Goal: Task Accomplishment & Management: Manage account settings

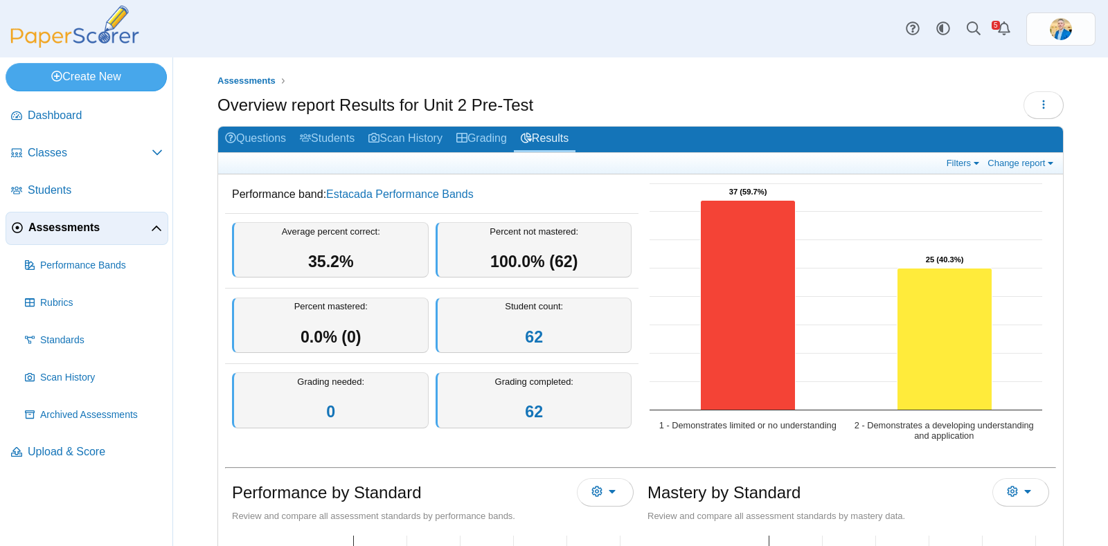
scroll to position [172, 0]
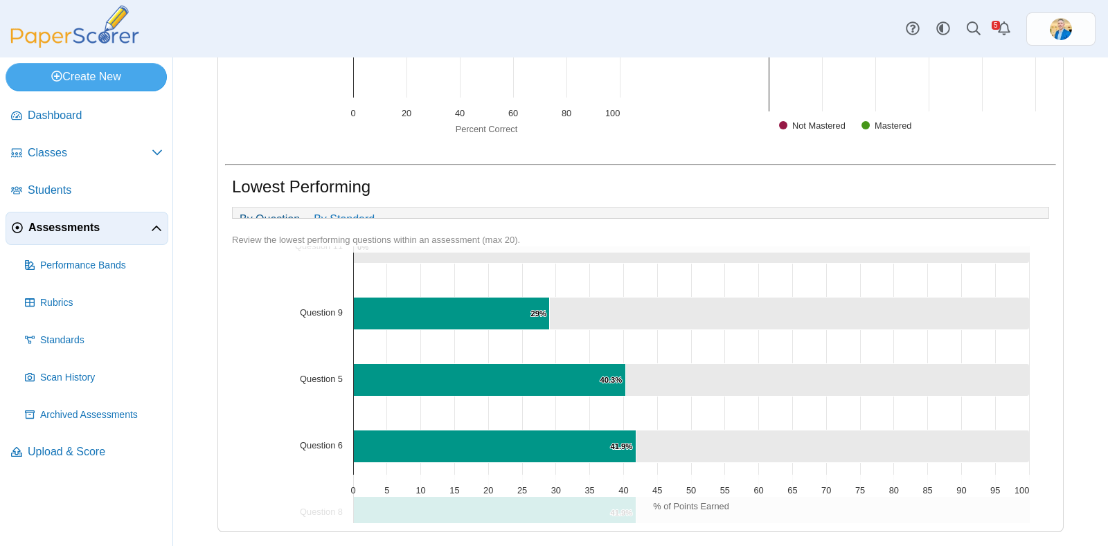
click at [90, 228] on span "Assessments" at bounding box center [89, 227] width 123 height 15
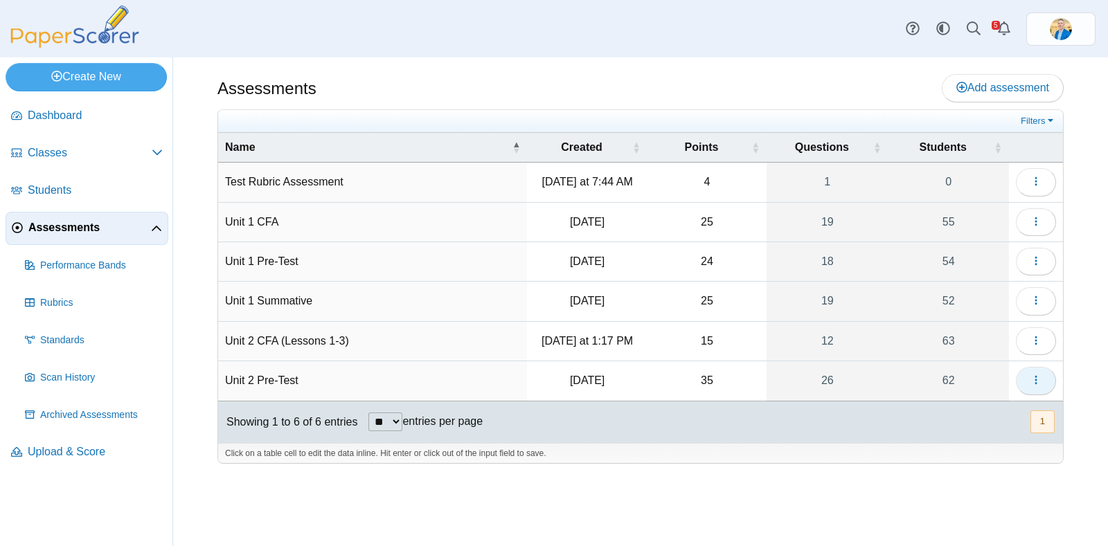
click at [1042, 373] on button "button" at bounding box center [1036, 381] width 40 height 28
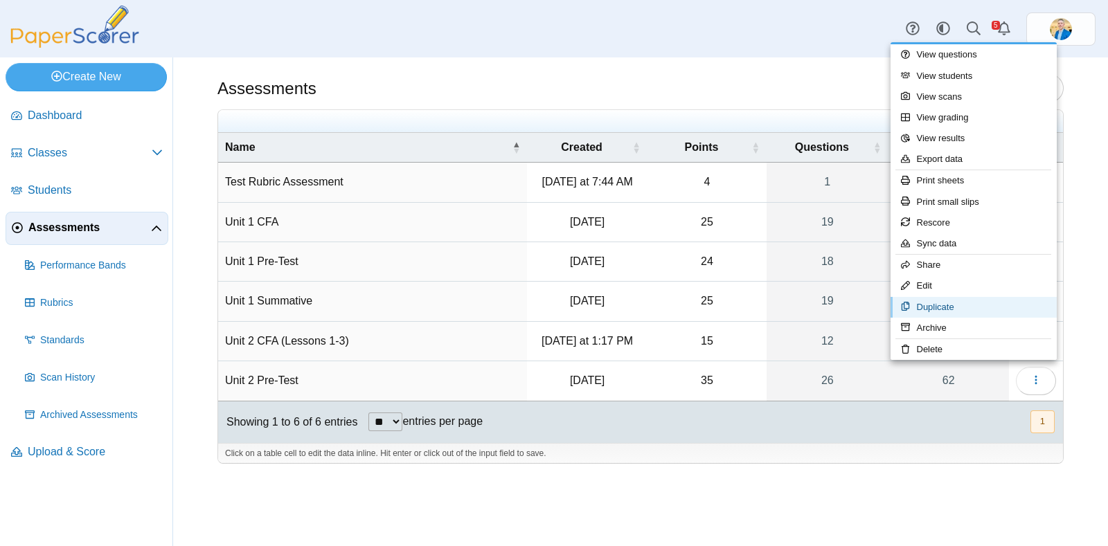
click at [944, 299] on link "Duplicate" at bounding box center [974, 307] width 166 height 21
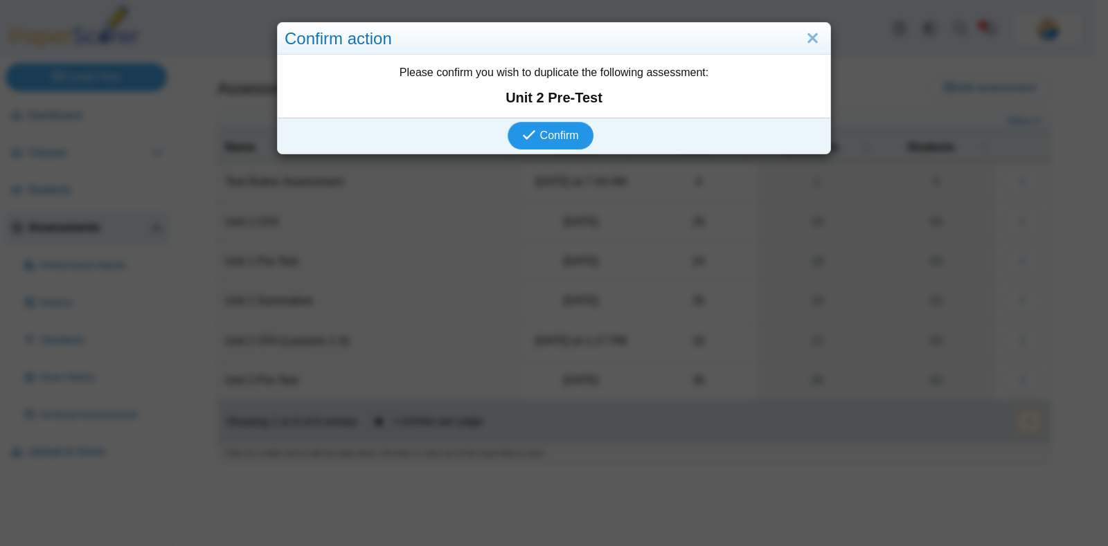
click at [537, 126] on button "Confirm" at bounding box center [550, 136] width 85 height 28
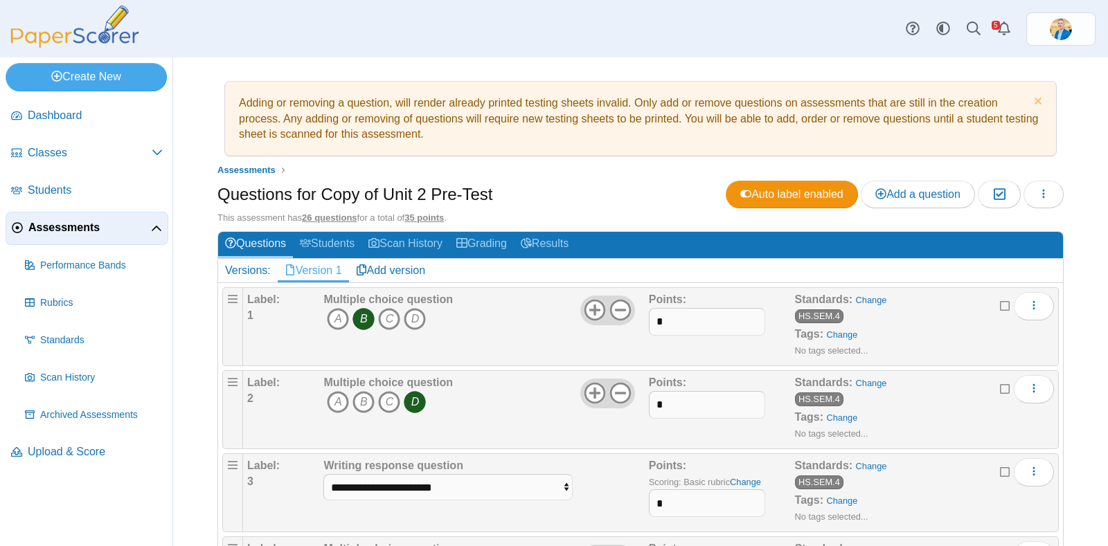
click at [357, 193] on h1 "Questions for Copy of Unit 2 Pre-Test" at bounding box center [355, 195] width 276 height 24
click at [1028, 200] on button "button" at bounding box center [1044, 195] width 40 height 28
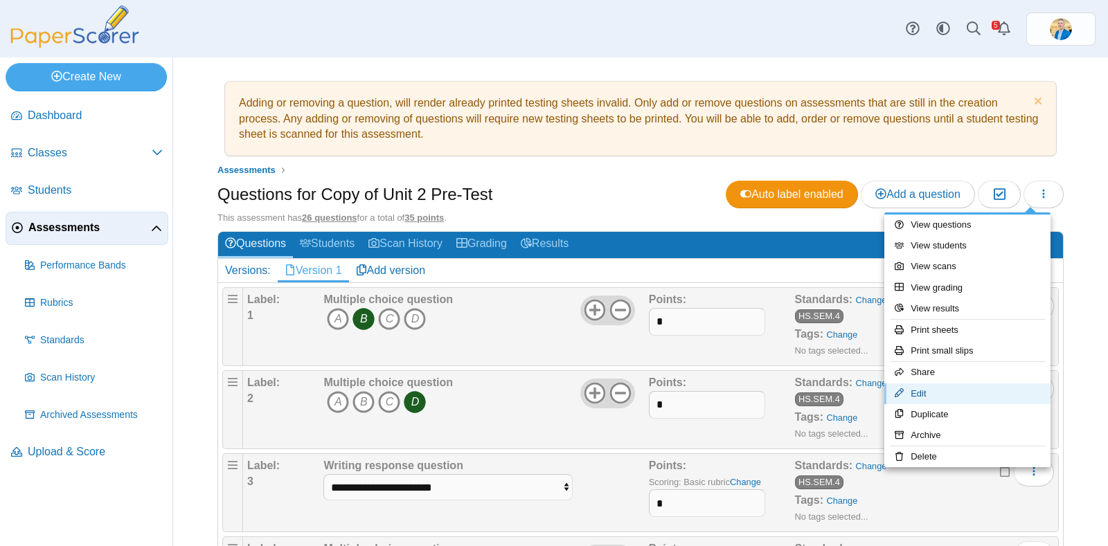
click at [930, 385] on link "Edit" at bounding box center [967, 394] width 166 height 21
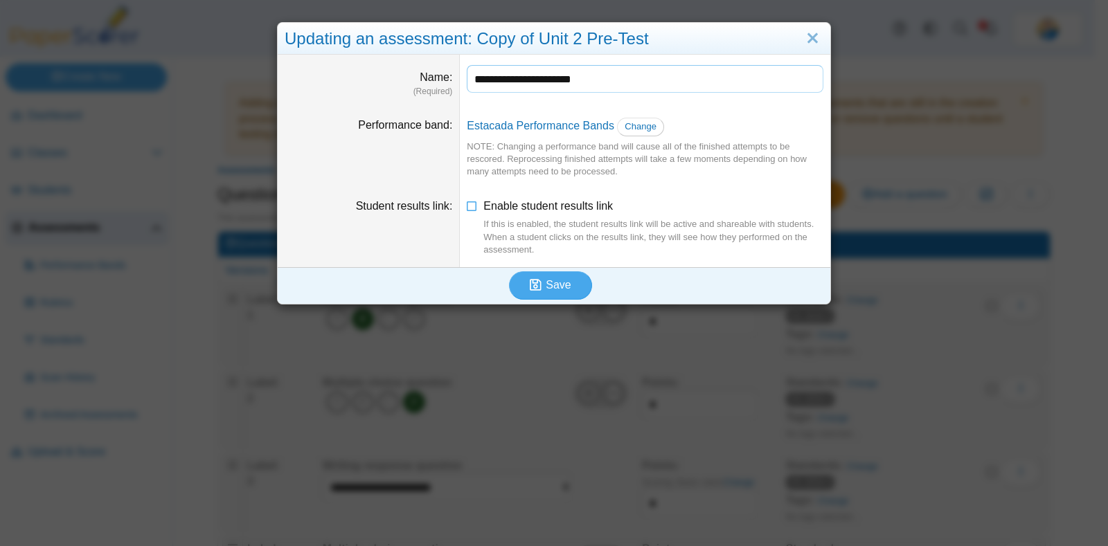
drag, startPoint x: 511, startPoint y: 82, endPoint x: 307, endPoint y: 78, distance: 204.3
click at [313, 79] on dl "**********" at bounding box center [554, 81] width 553 height 53
drag, startPoint x: 544, startPoint y: 81, endPoint x: 500, endPoint y: 84, distance: 43.8
click at [500, 84] on input "**********" at bounding box center [645, 79] width 357 height 28
type input "**********"
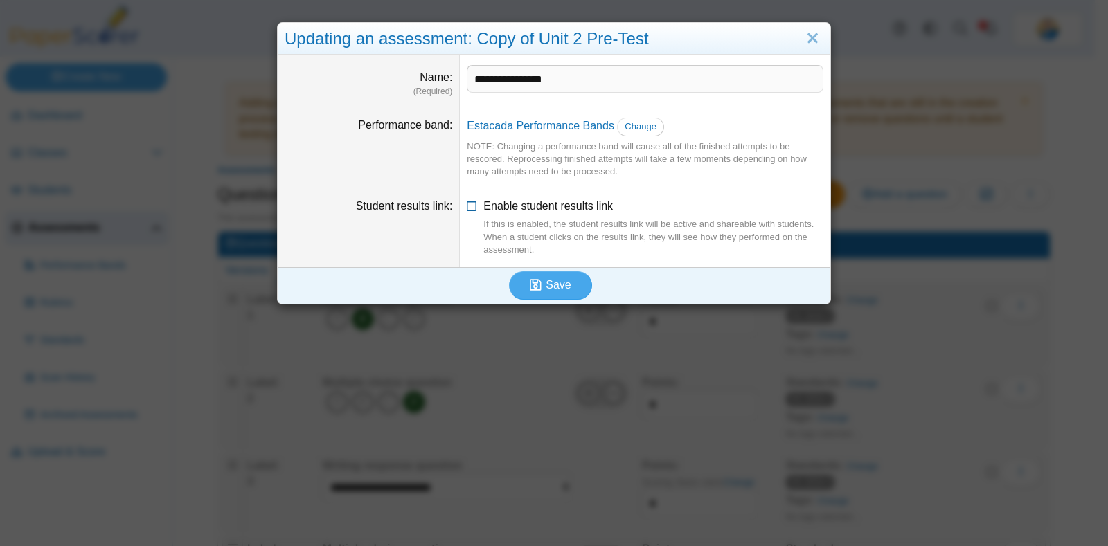
click at [467, 205] on icon at bounding box center [472, 204] width 11 height 10
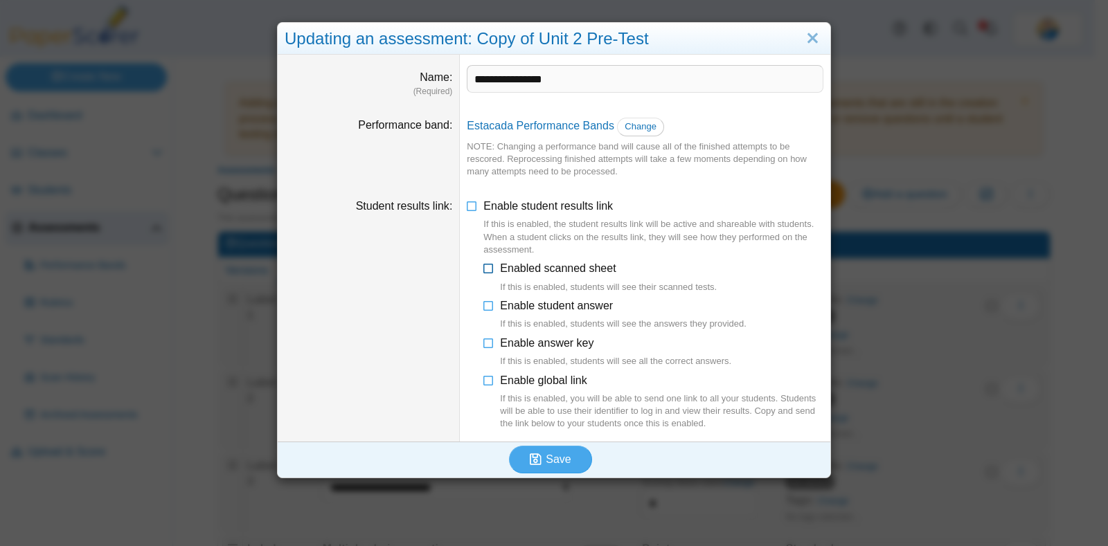
click at [483, 265] on icon at bounding box center [488, 266] width 11 height 10
click at [483, 308] on icon at bounding box center [488, 303] width 11 height 10
click at [483, 382] on icon at bounding box center [488, 378] width 11 height 10
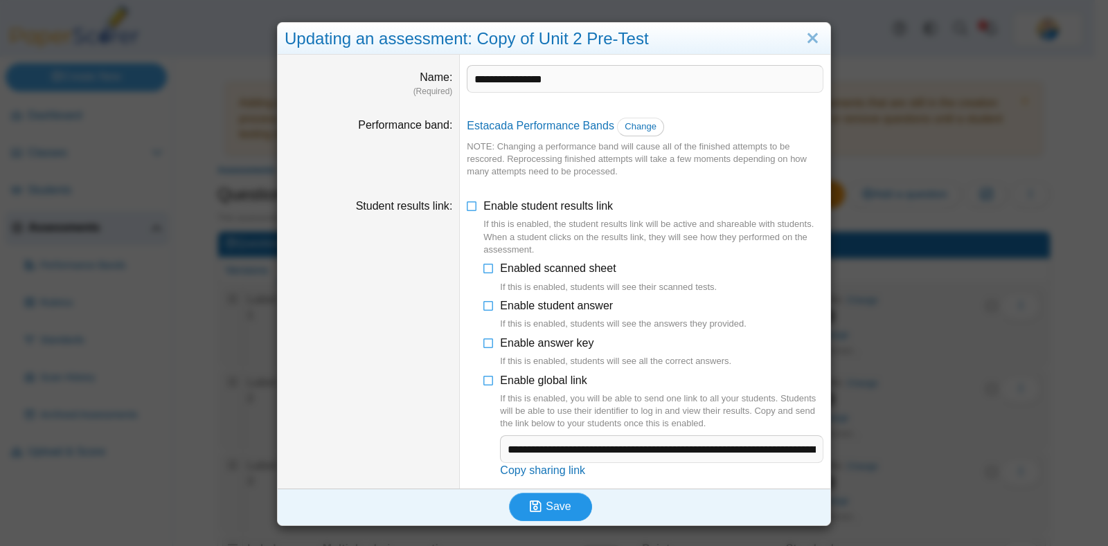
click at [558, 502] on span "Save" at bounding box center [558, 507] width 25 height 12
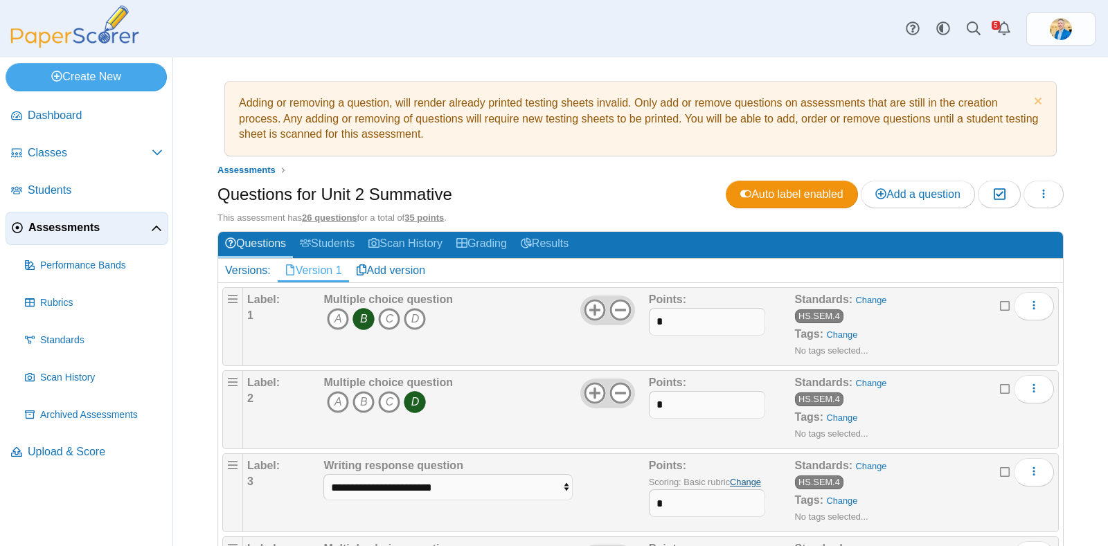
click at [745, 481] on link "Change" at bounding box center [745, 482] width 31 height 10
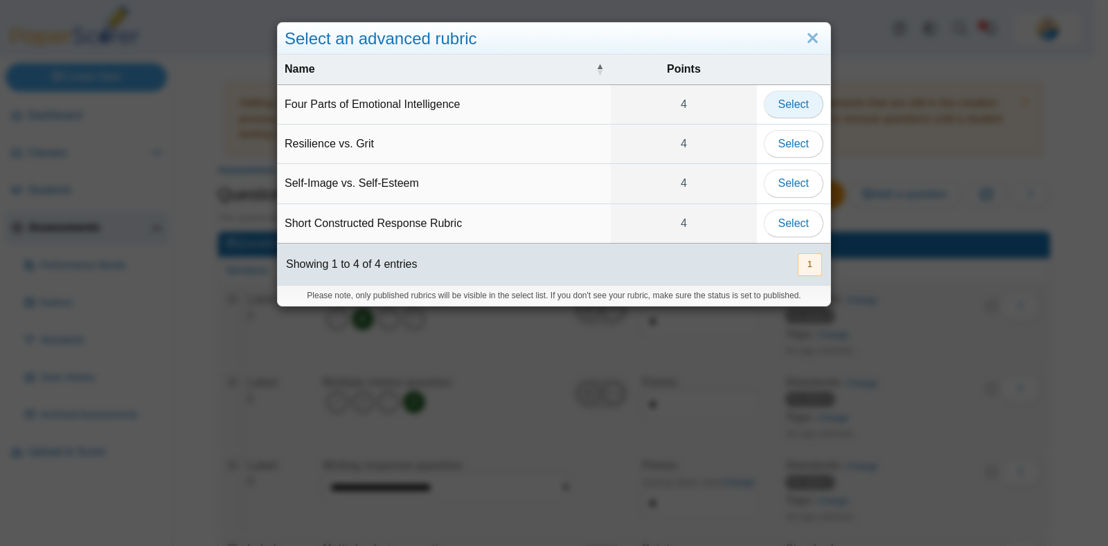
click at [786, 105] on span "Select" at bounding box center [793, 104] width 30 height 12
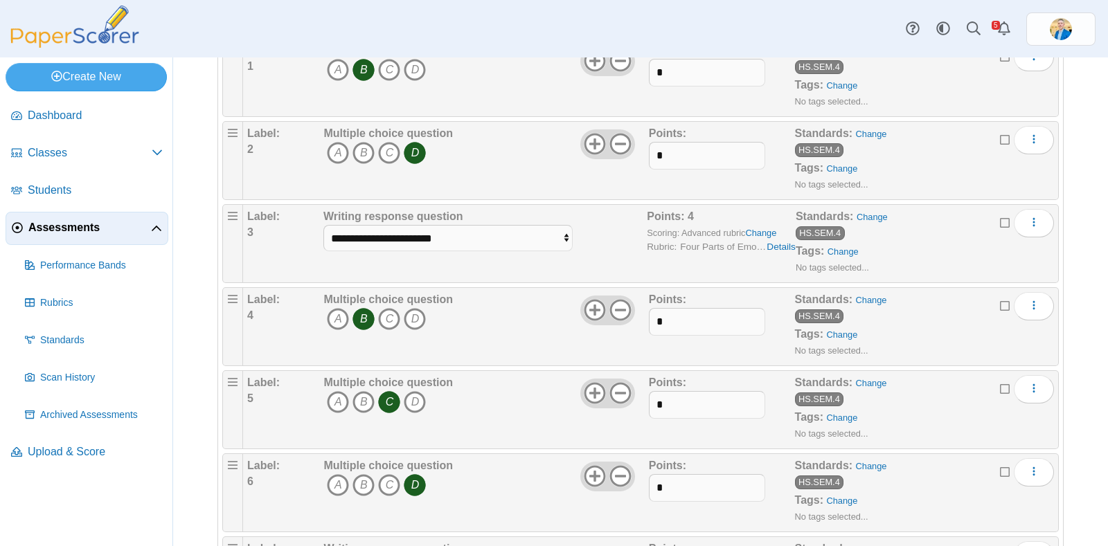
scroll to position [433, 0]
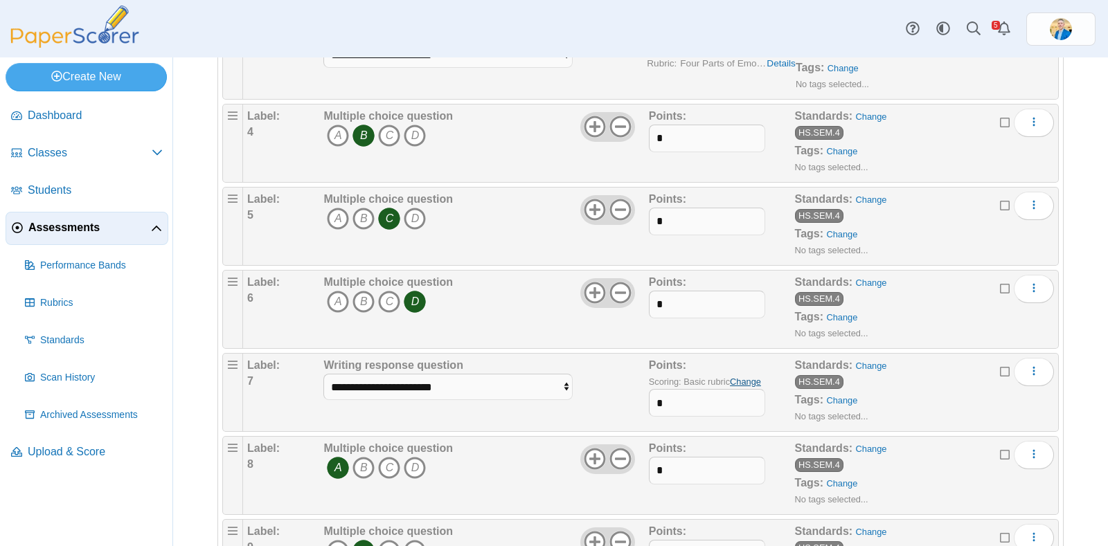
click at [739, 377] on link "Change" at bounding box center [745, 382] width 31 height 10
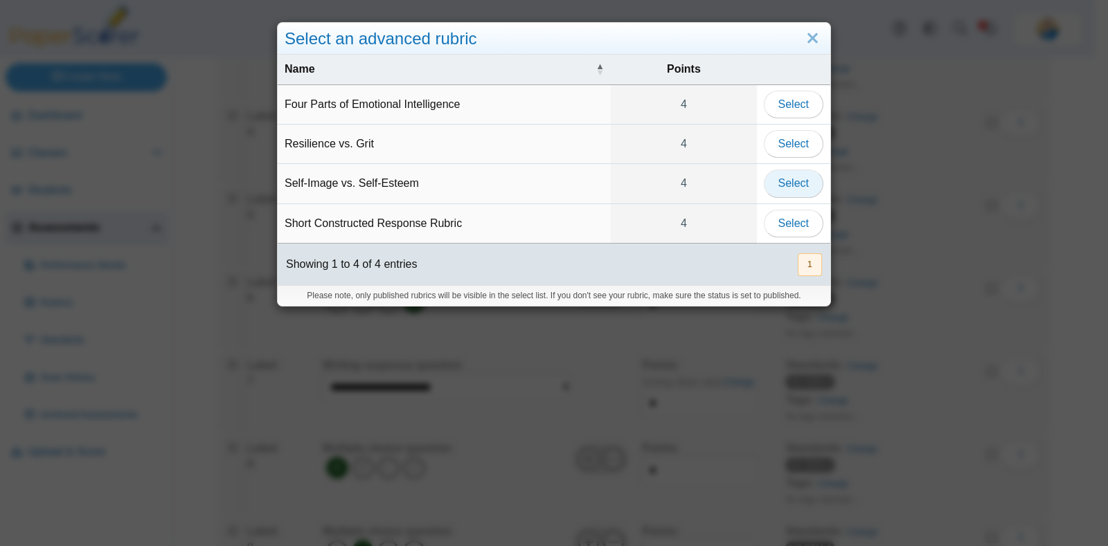
click at [781, 182] on span "Select" at bounding box center [793, 183] width 30 height 12
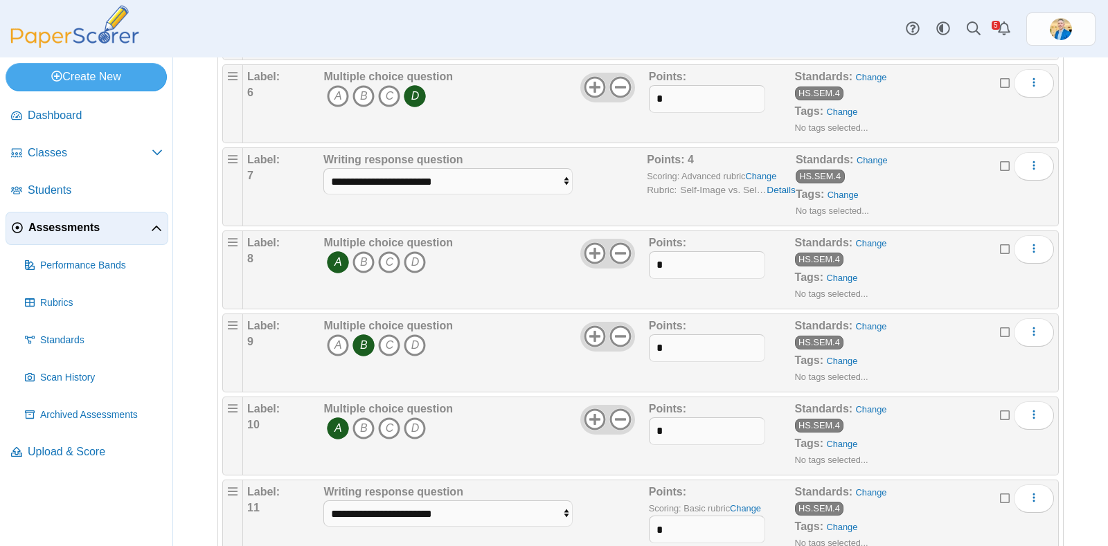
scroll to position [866, 0]
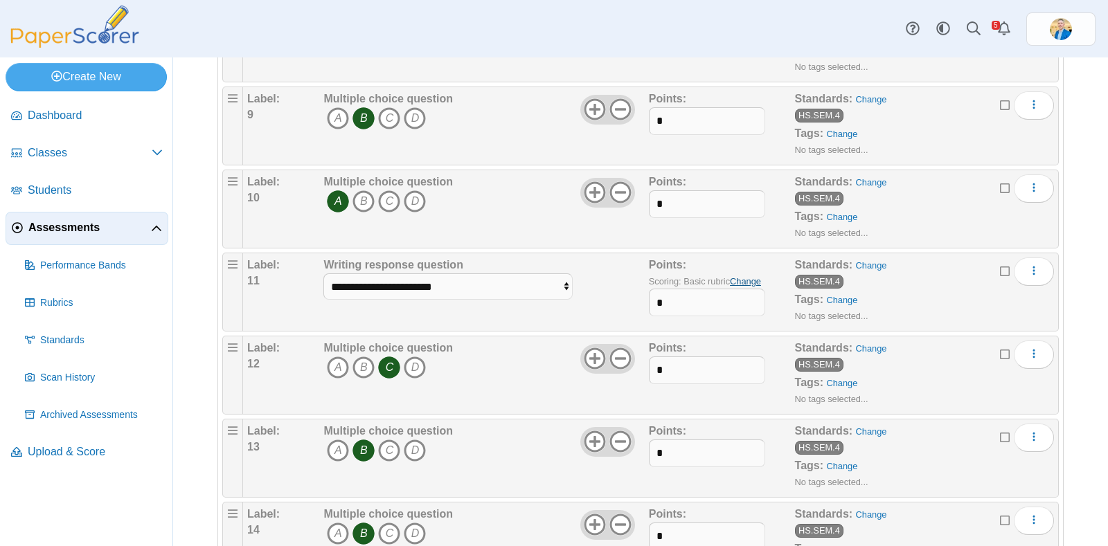
click at [742, 280] on link "Change" at bounding box center [745, 281] width 31 height 10
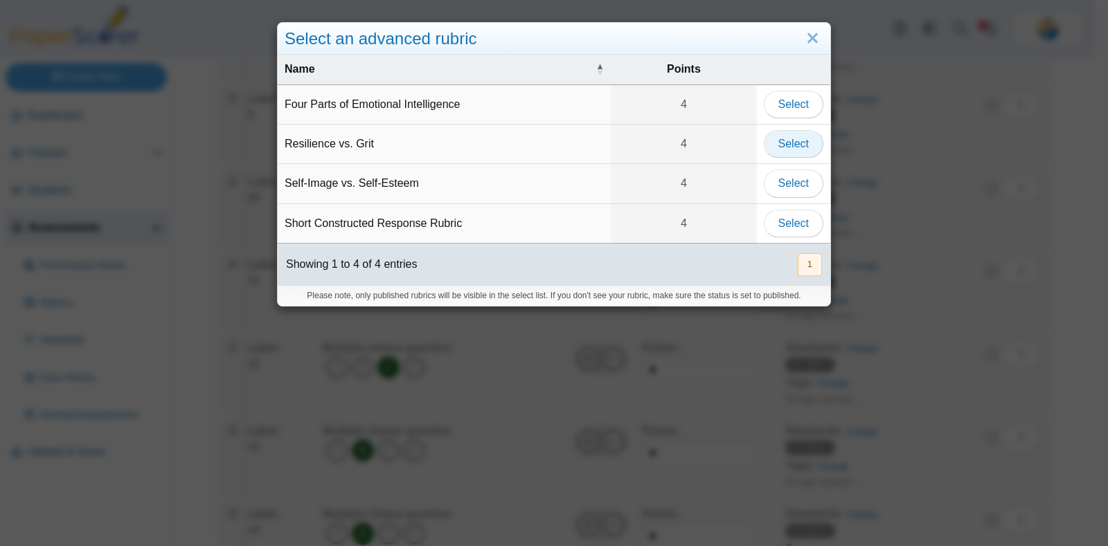
click at [779, 145] on span "Select" at bounding box center [793, 144] width 30 height 12
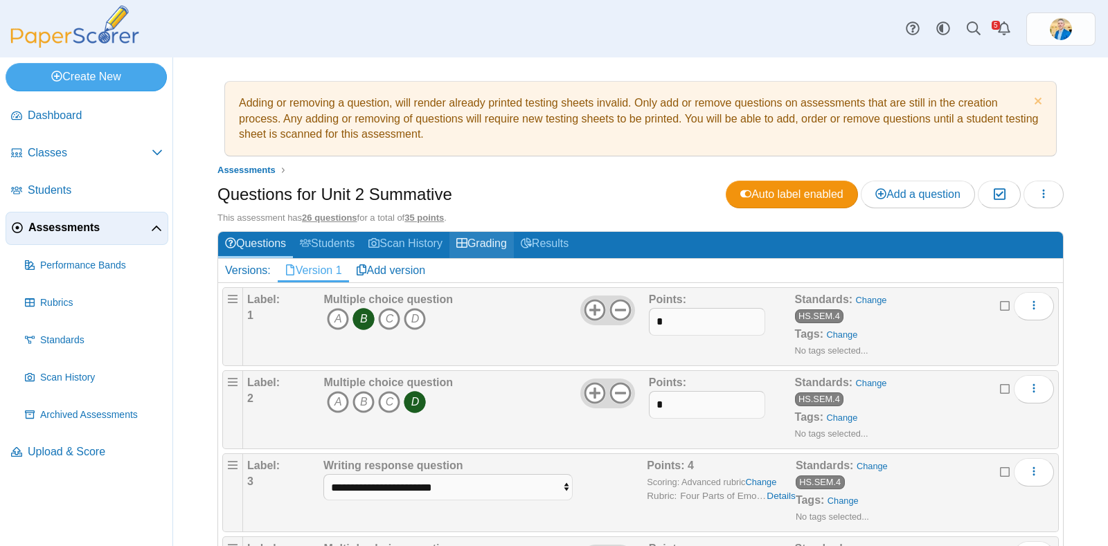
click at [504, 249] on link "Grading" at bounding box center [481, 245] width 64 height 26
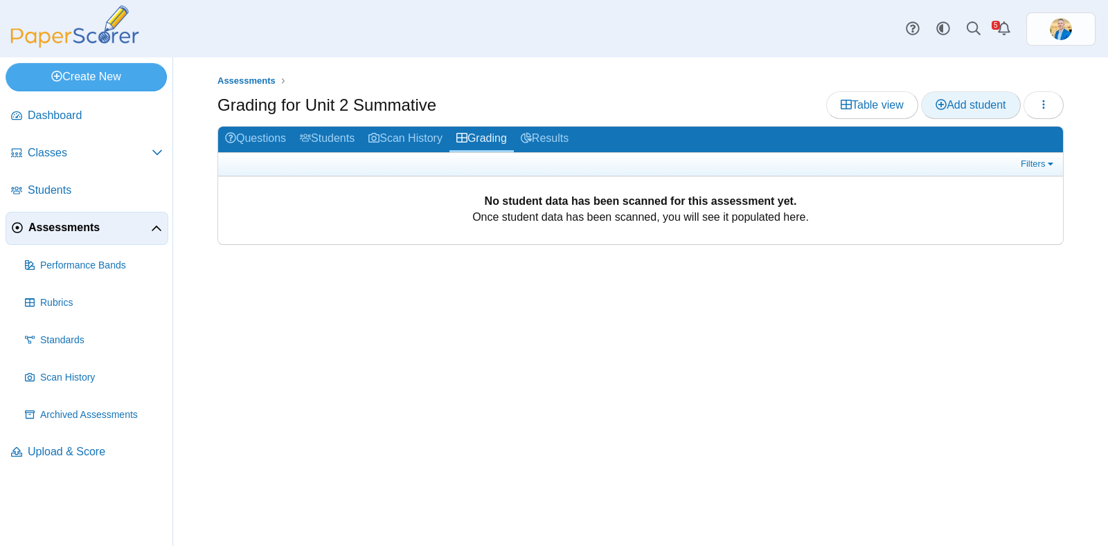
click at [971, 111] on span "Add student" at bounding box center [971, 105] width 70 height 12
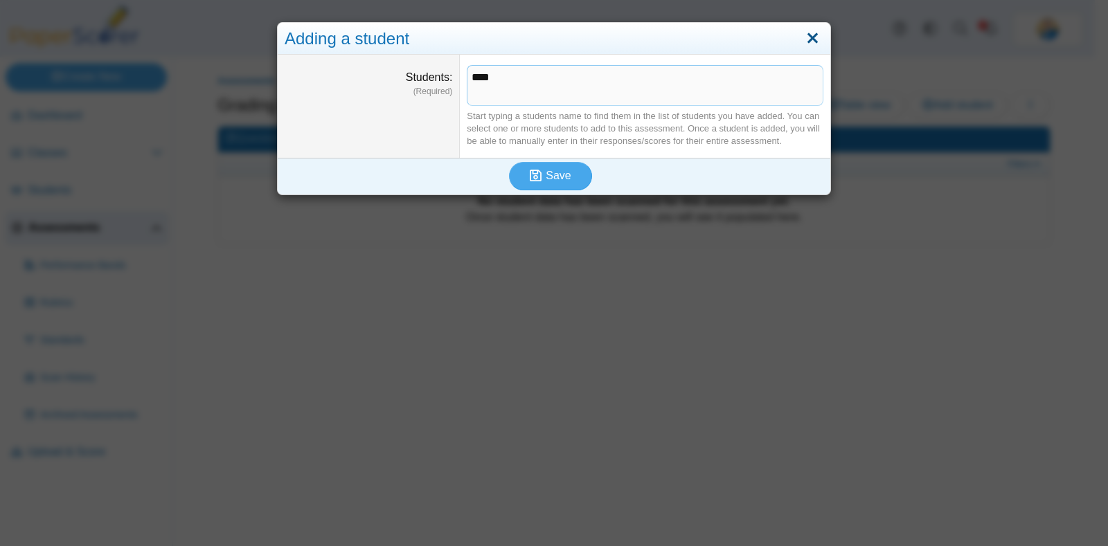
click at [814, 35] on link "Close" at bounding box center [812, 39] width 21 height 24
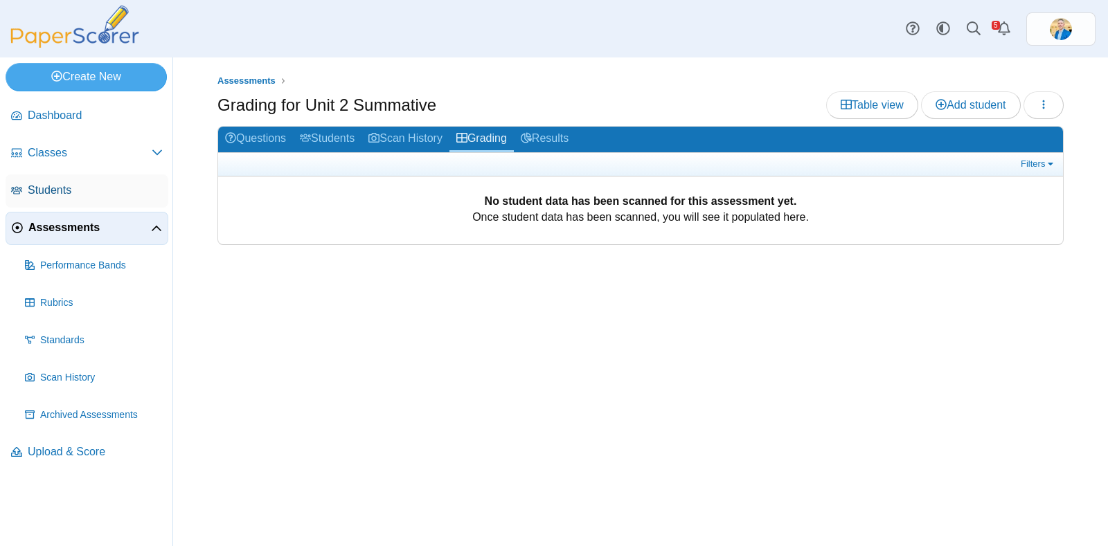
click at [56, 195] on span "Students" at bounding box center [95, 190] width 135 height 15
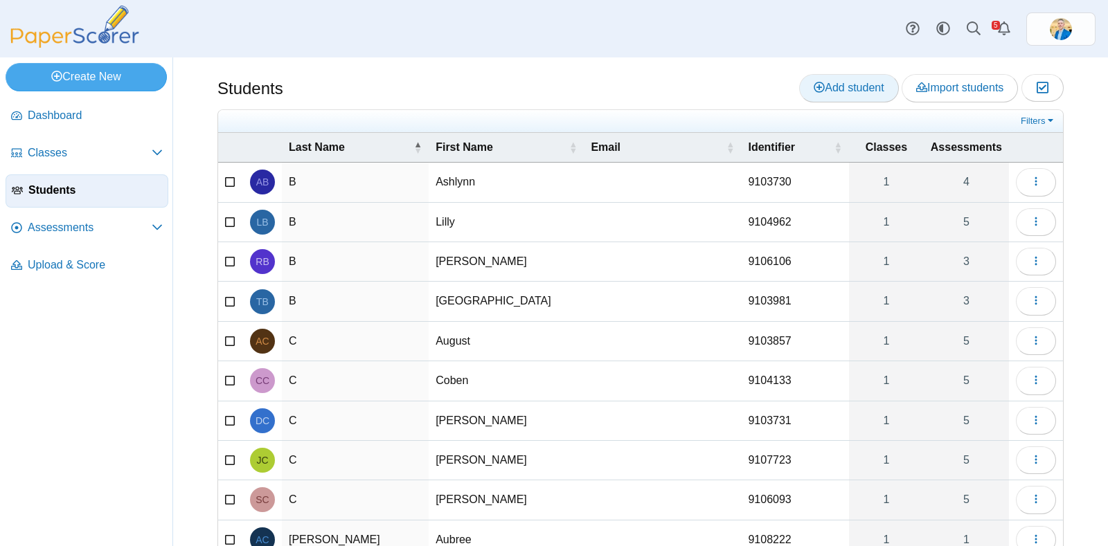
click at [853, 88] on span "Add student" at bounding box center [849, 88] width 70 height 12
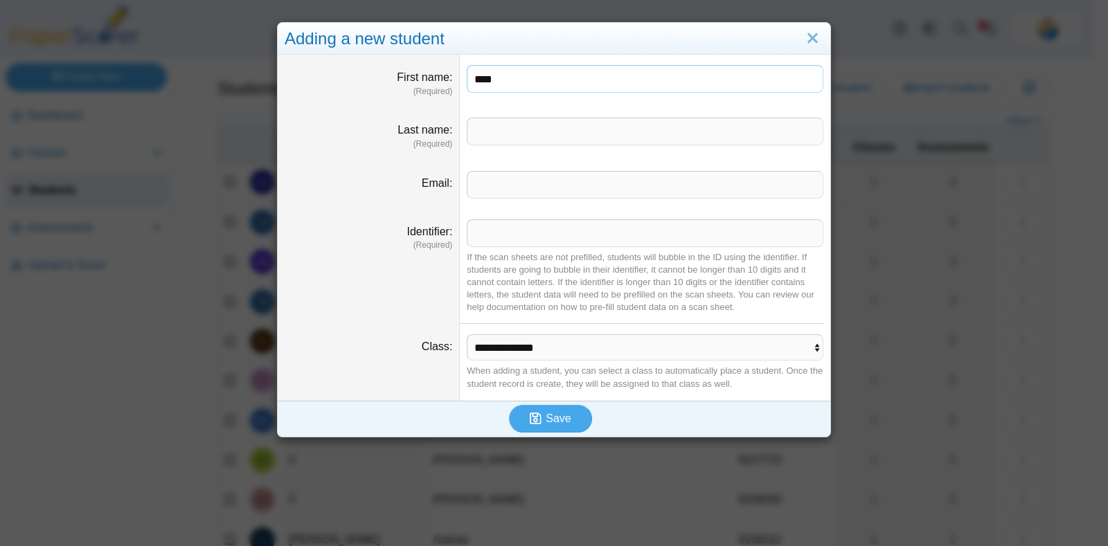
click at [508, 76] on input "****" at bounding box center [645, 79] width 357 height 28
type input "******"
click at [502, 134] on input "Last name" at bounding box center [645, 132] width 357 height 28
type input "*********"
click at [546, 417] on span "Save" at bounding box center [558, 419] width 25 height 12
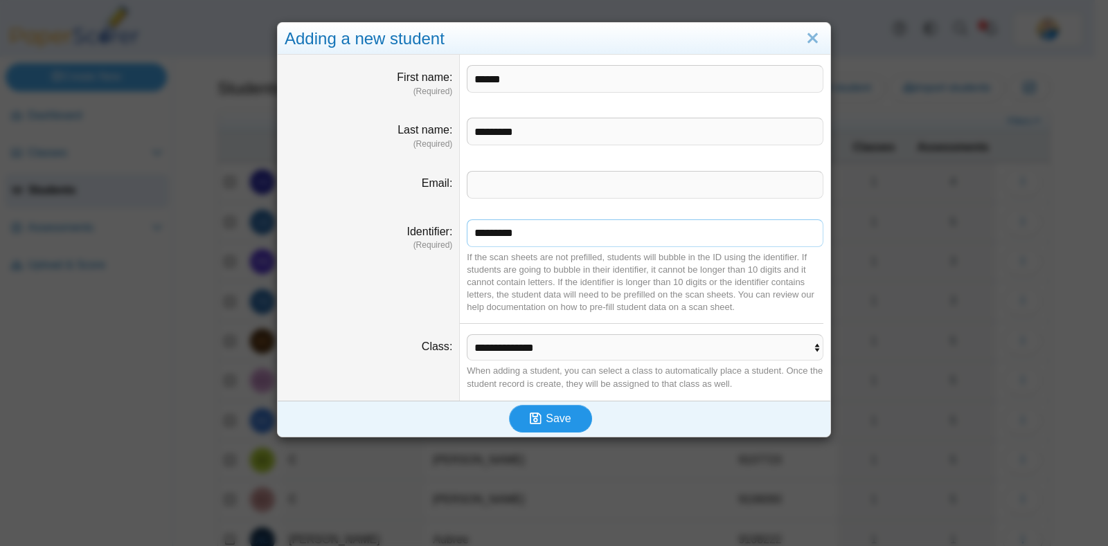
type input "*********"
click at [551, 427] on button "Save" at bounding box center [550, 419] width 83 height 28
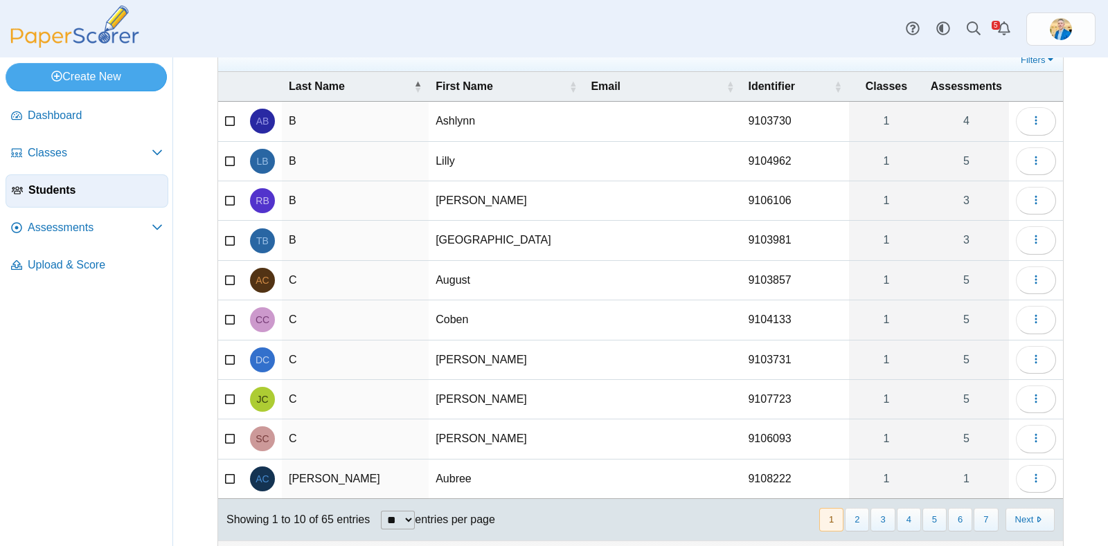
scroll to position [84, 0]
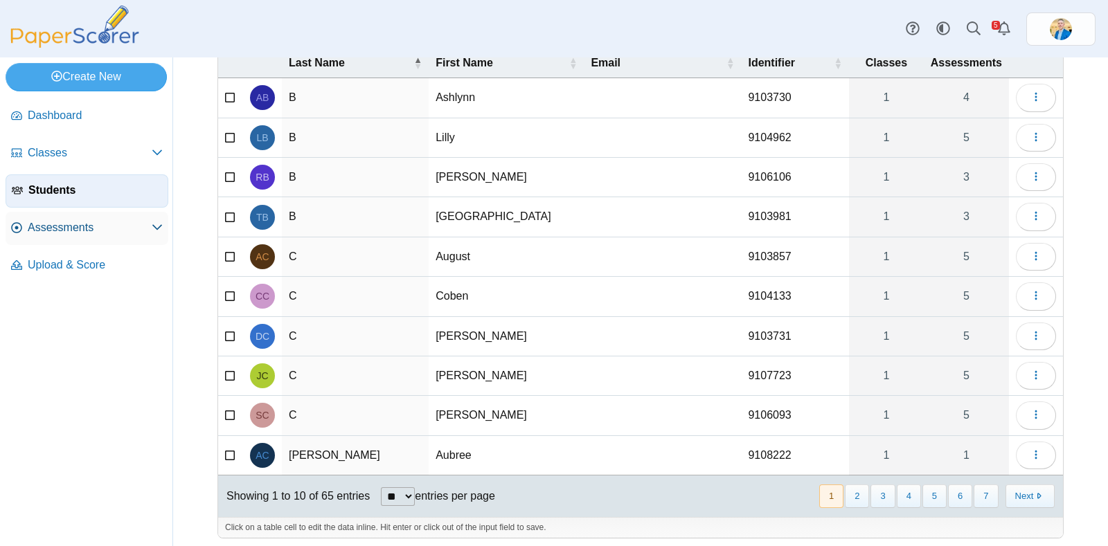
click at [73, 233] on span "Assessments" at bounding box center [90, 227] width 124 height 15
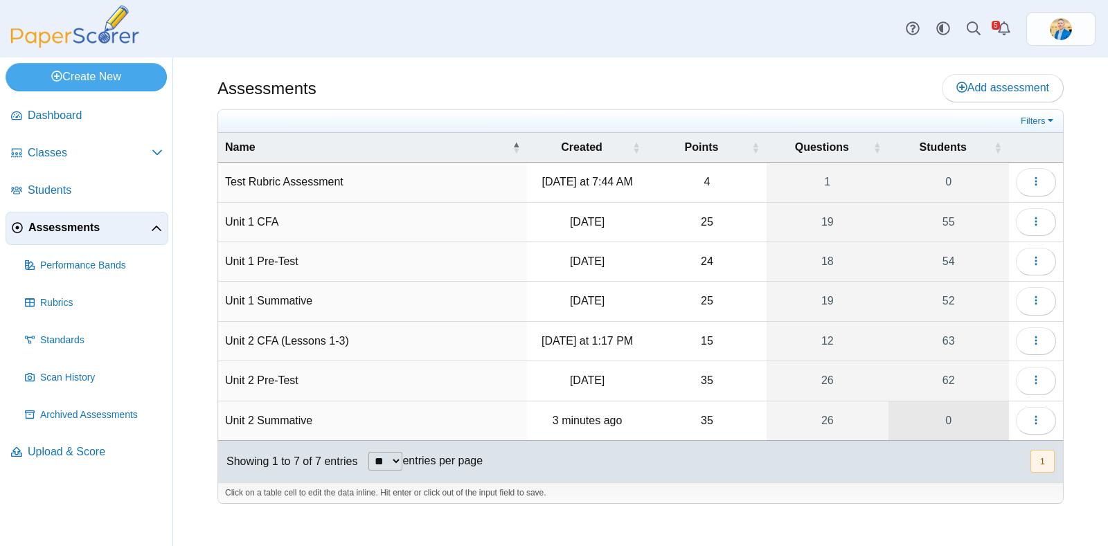
click at [947, 417] on link "0" at bounding box center [949, 421] width 121 height 39
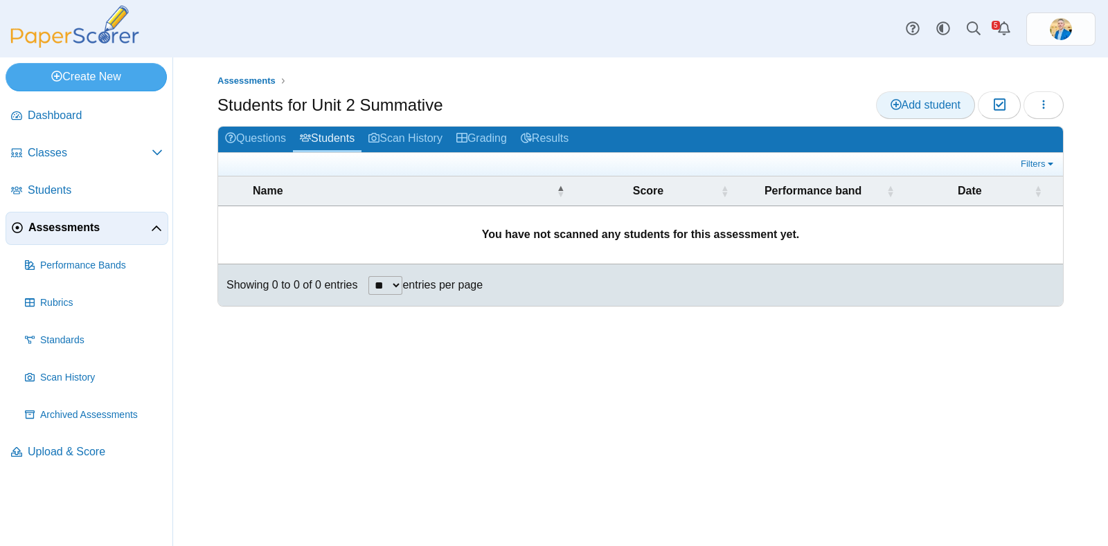
click at [928, 91] on link "Add student" at bounding box center [925, 105] width 99 height 28
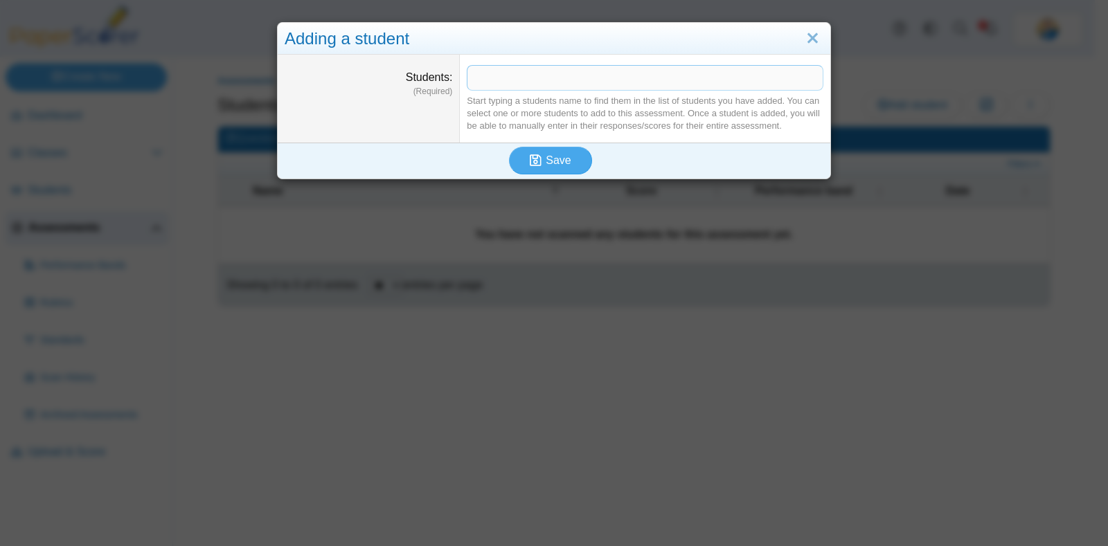
click at [474, 78] on span at bounding box center [644, 78] width 355 height 24
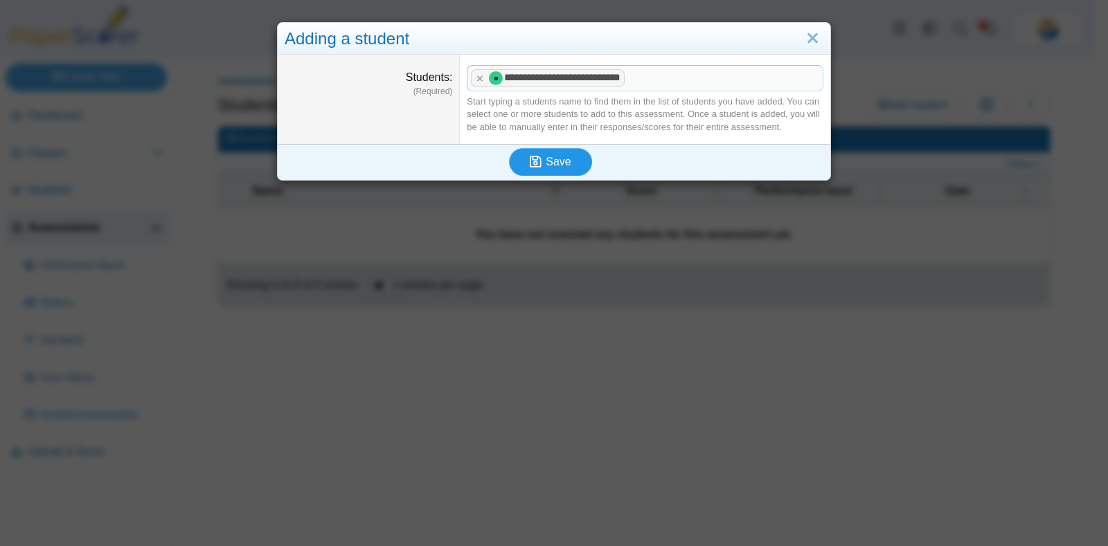
click at [548, 158] on span "Save" at bounding box center [558, 162] width 25 height 12
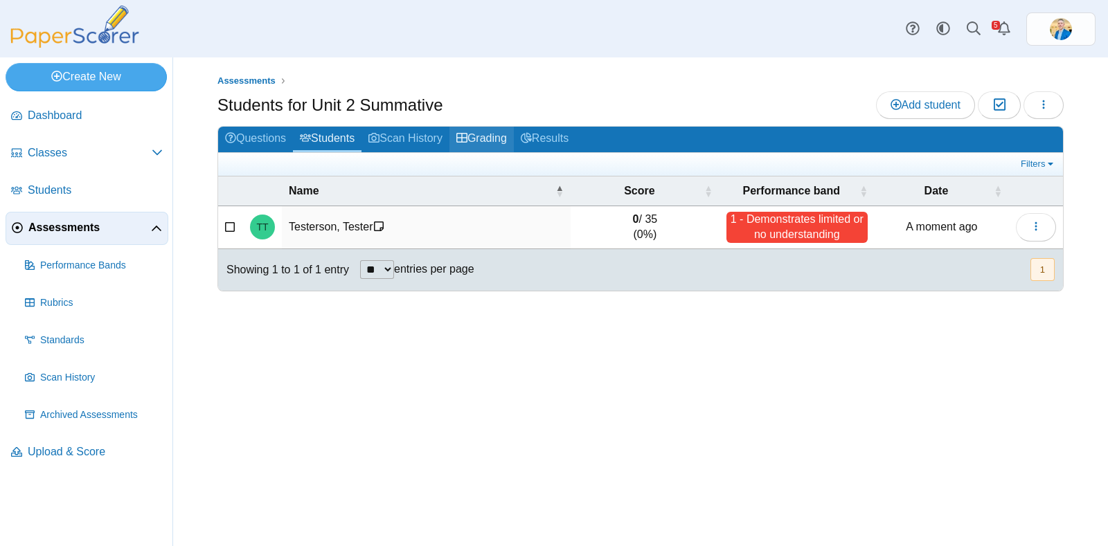
click at [499, 136] on link "Grading" at bounding box center [481, 140] width 64 height 26
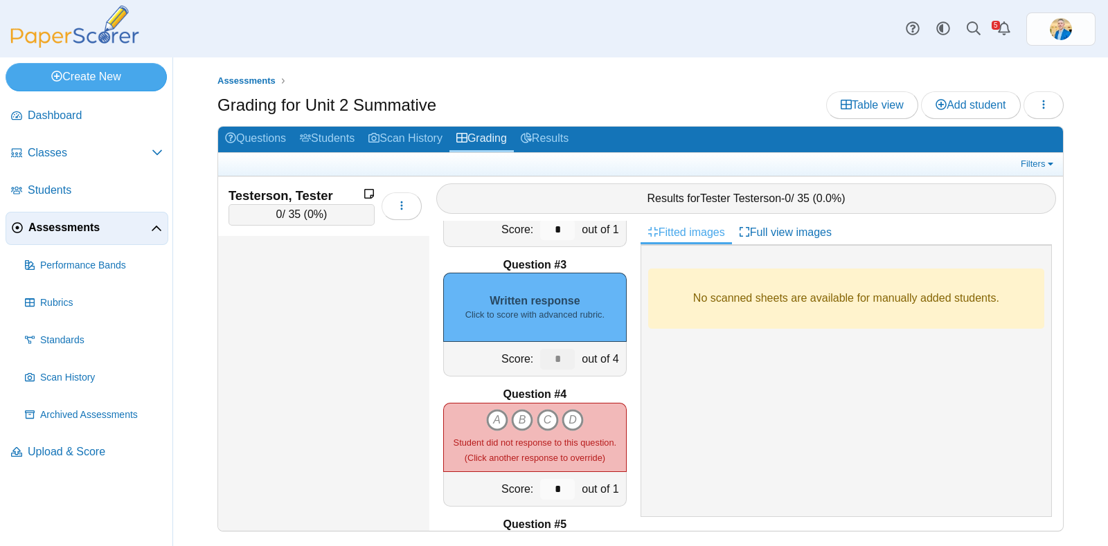
scroll to position [86, 0]
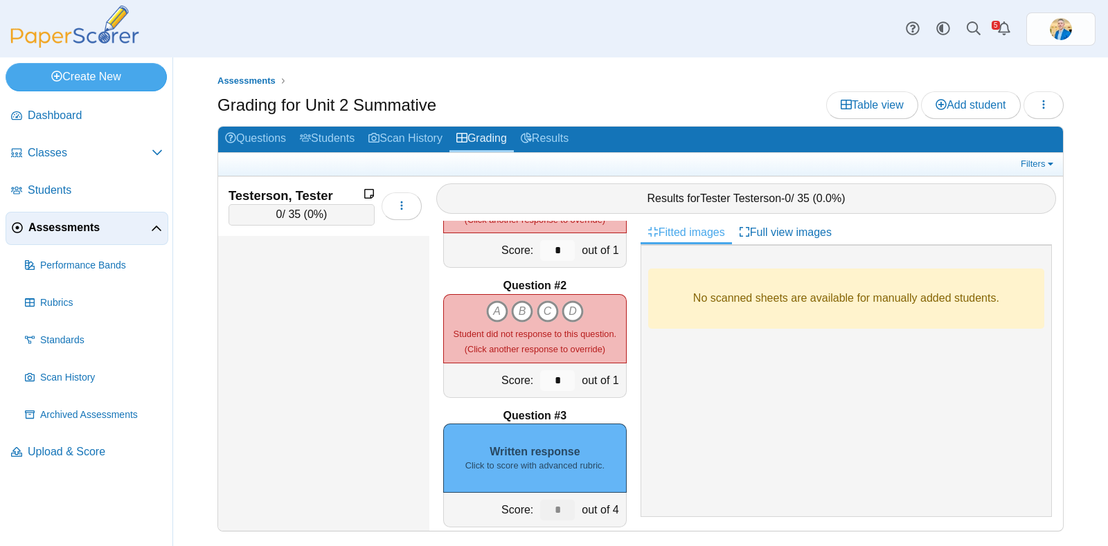
click at [578, 499] on div "out of 4" at bounding box center [601, 510] width 47 height 34
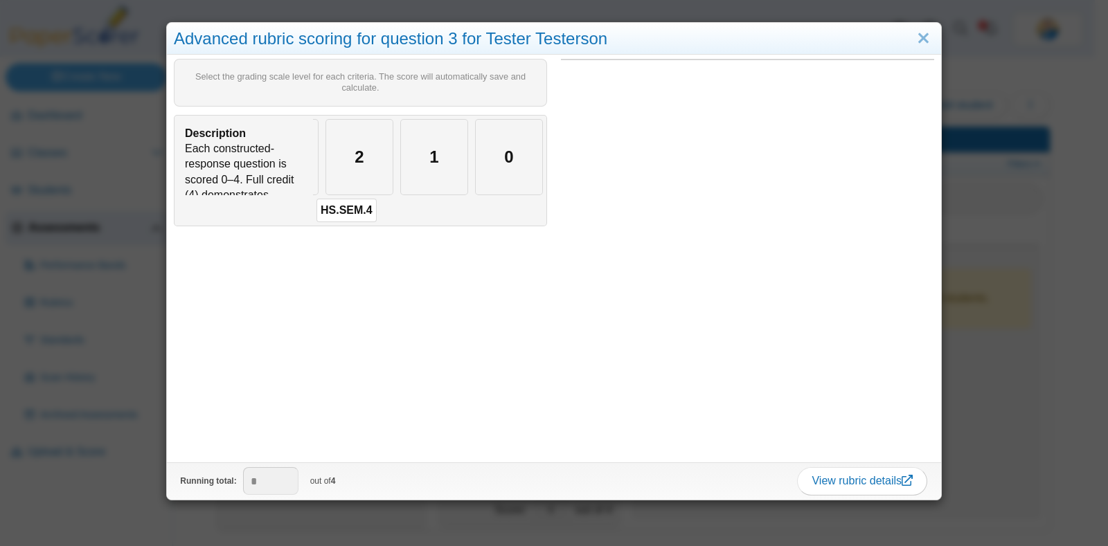
scroll to position [0, 0]
click at [353, 161] on div "4" at bounding box center [350, 157] width 66 height 75
type input "*"
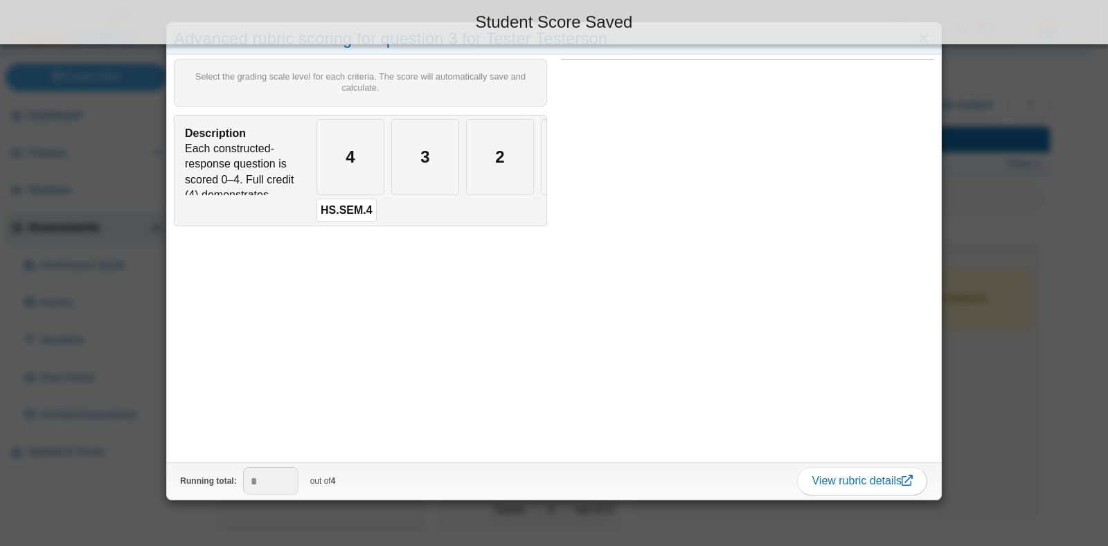
click at [986, 378] on div "Advanced rubric scoring for question 3 for Tester Testerson Select the grading …" at bounding box center [554, 273] width 1108 height 546
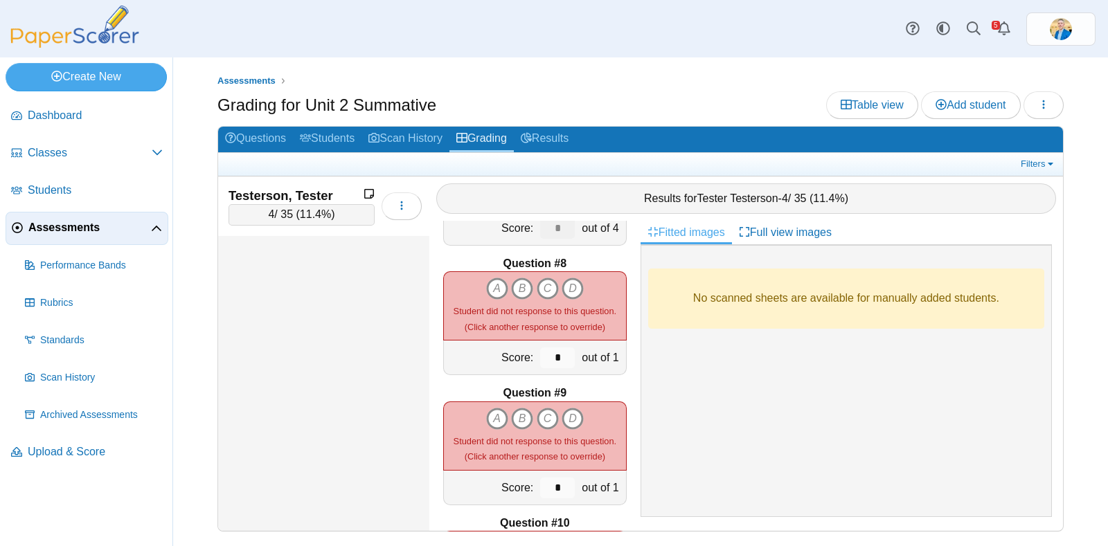
scroll to position [779, 0]
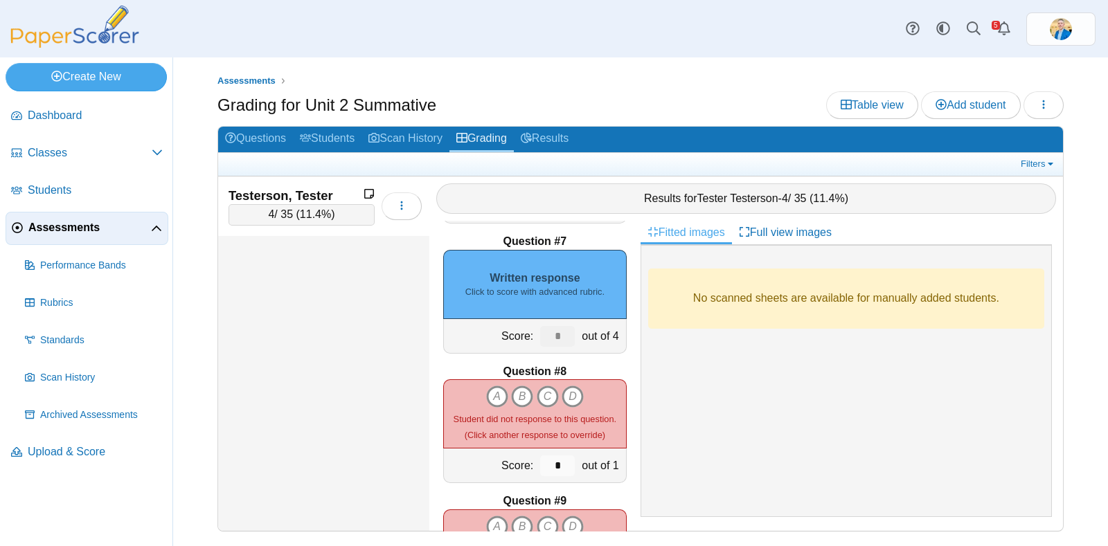
click at [544, 286] on small "Click to score with advanced rubric." at bounding box center [534, 292] width 139 height 12
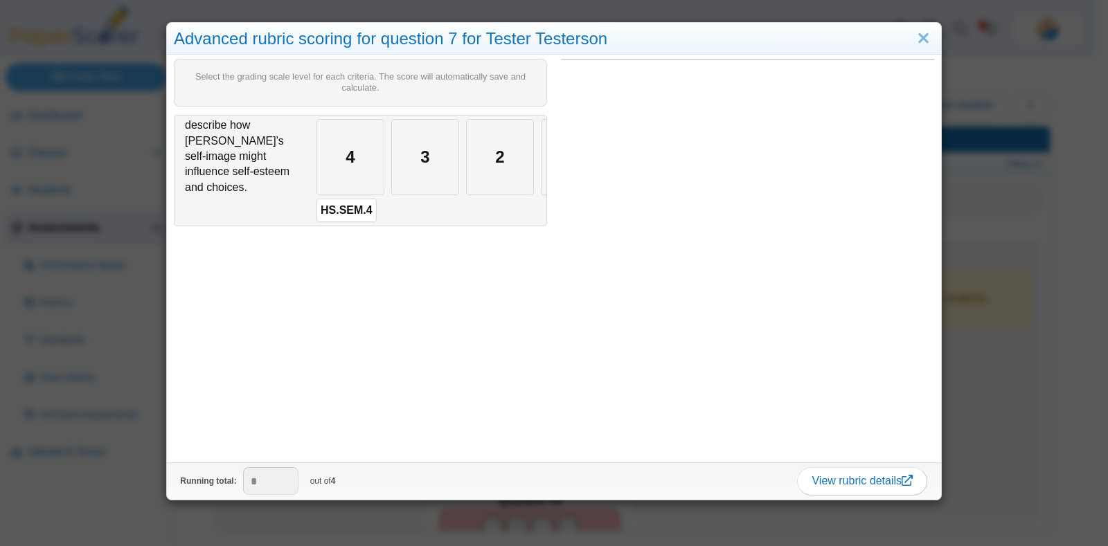
scroll to position [0, 0]
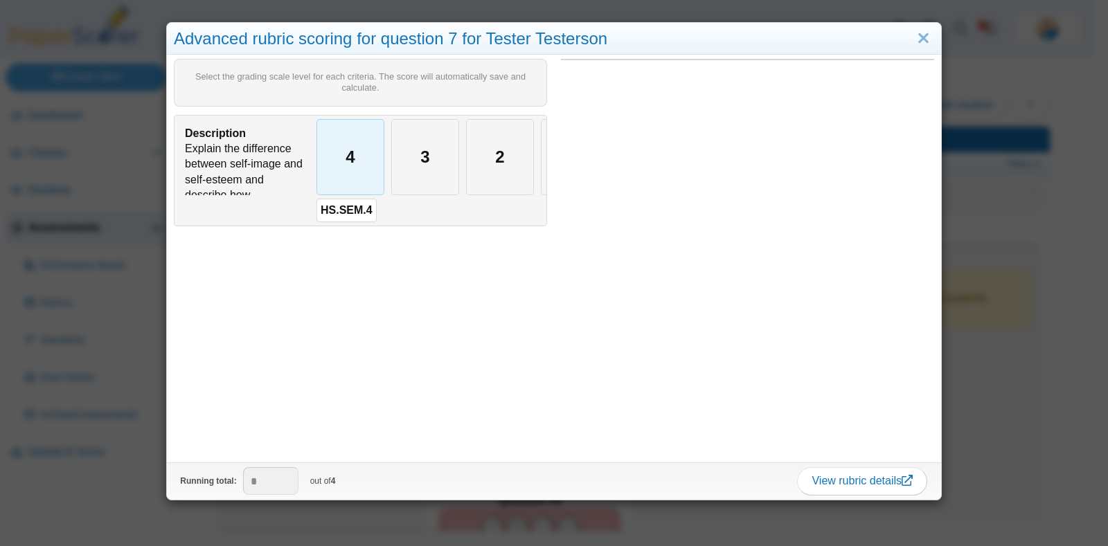
click at [345, 150] on div "4" at bounding box center [350, 157] width 66 height 75
type input "*"
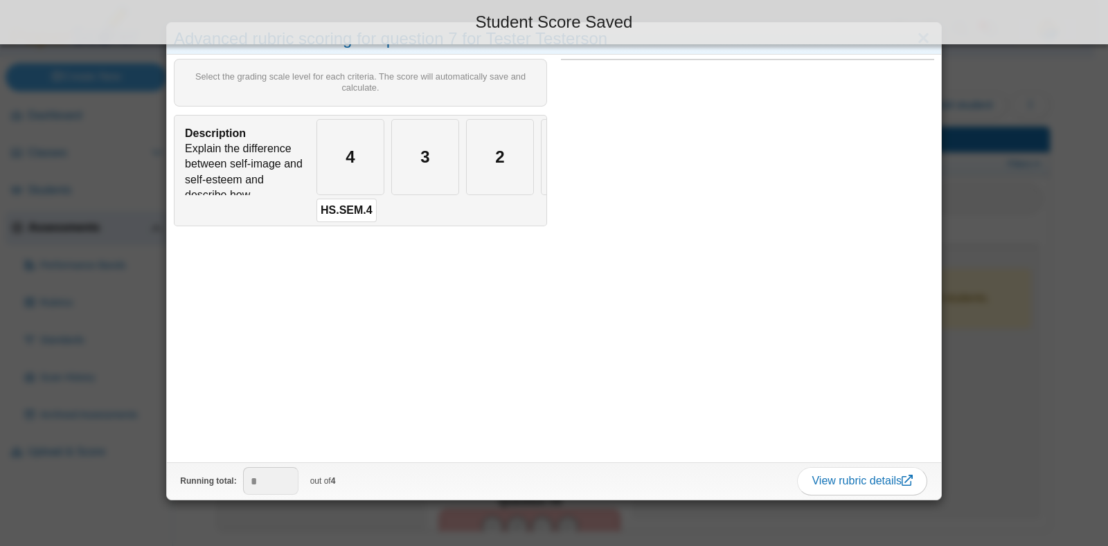
click at [987, 371] on div "Advanced rubric scoring for question 7 for Tester Testerson Select the grading …" at bounding box center [554, 273] width 1108 height 546
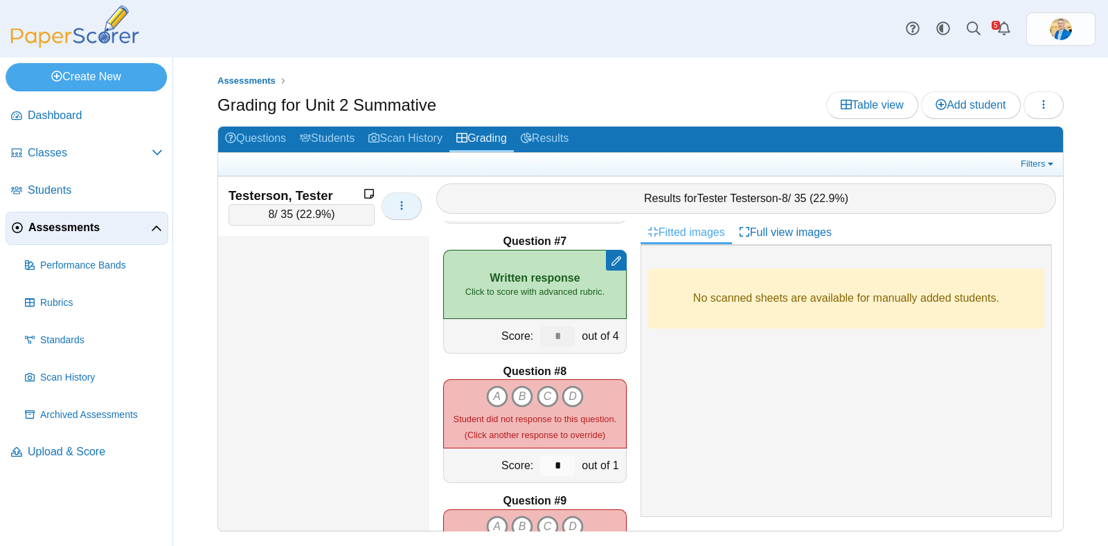
click at [402, 193] on button "button" at bounding box center [402, 207] width 40 height 28
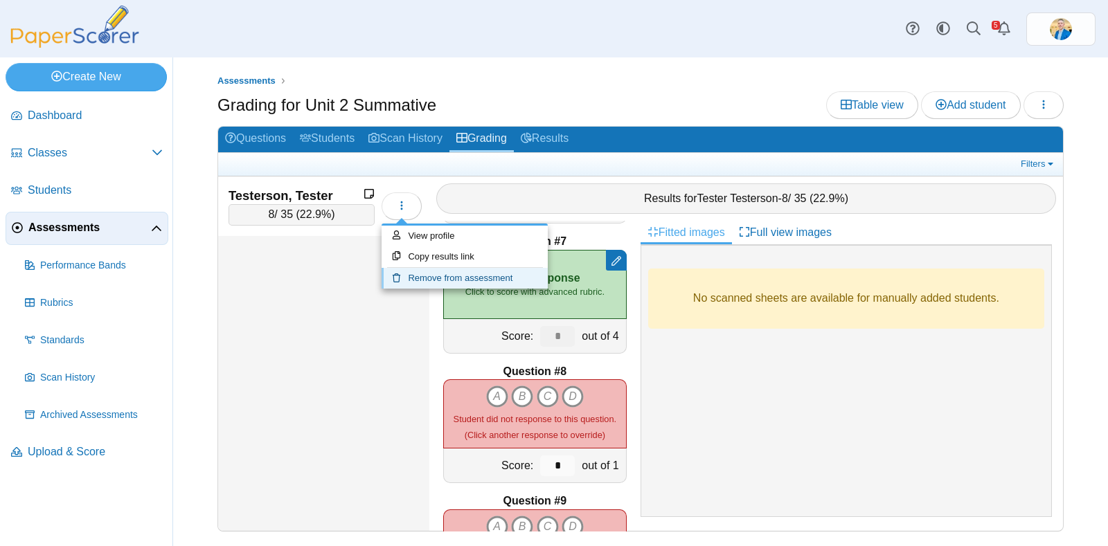
click at [437, 278] on link "Remove from assessment" at bounding box center [465, 278] width 166 height 21
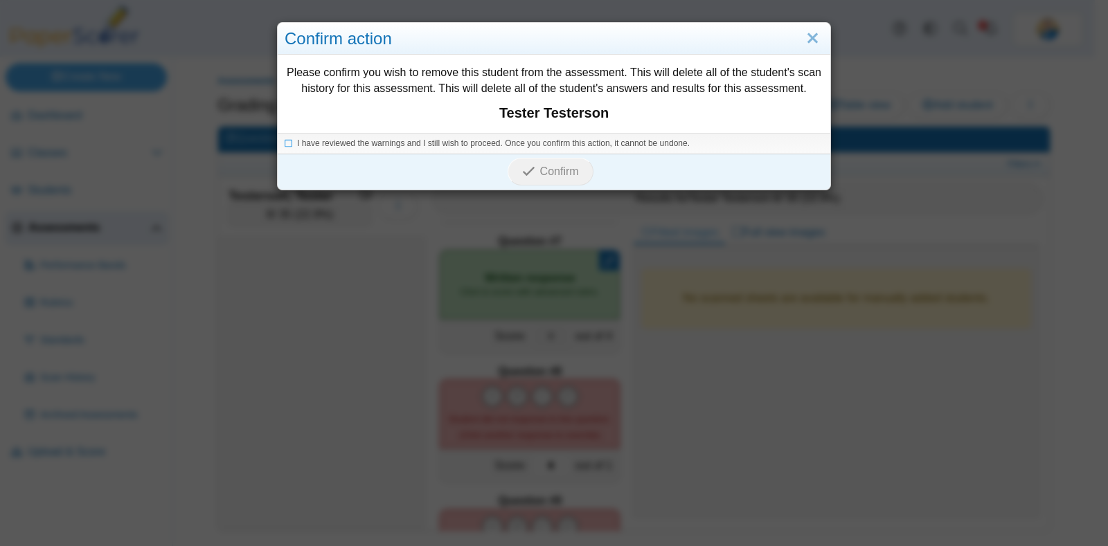
click at [298, 150] on div "I have reviewed the warnings and I still wish to proceed. Once you confirm this…" at bounding box center [554, 143] width 553 height 21
click at [297, 143] on span "I have reviewed the warnings and I still wish to proceed. Once you confirm this…" at bounding box center [493, 144] width 393 height 10
click at [285, 145] on icon at bounding box center [289, 142] width 8 height 8
click at [540, 170] on span "Confirm" at bounding box center [559, 172] width 39 height 12
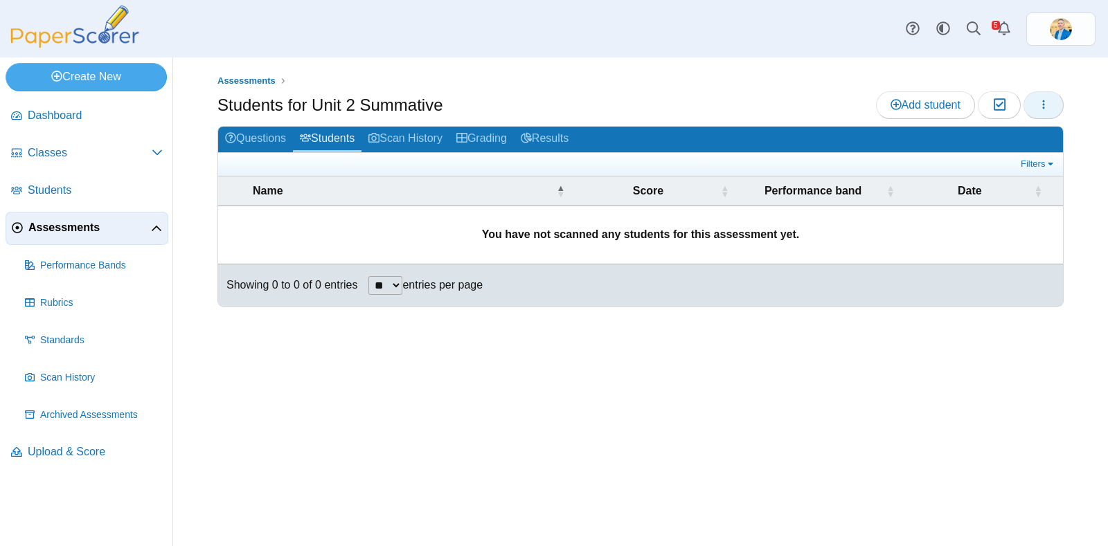
click at [1033, 100] on button "button" at bounding box center [1044, 105] width 40 height 28
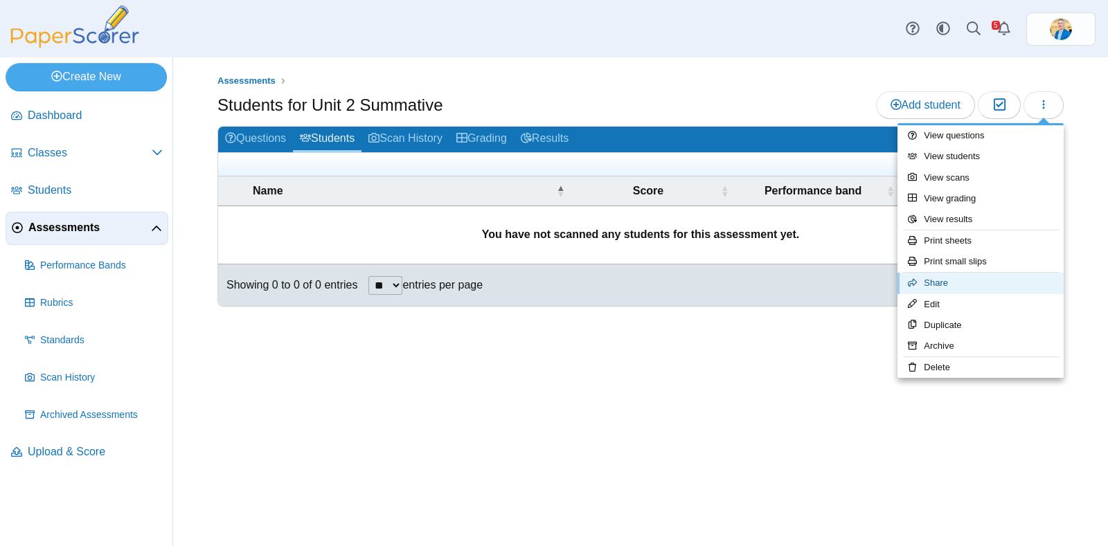
click at [959, 278] on link "Share" at bounding box center [981, 283] width 166 height 21
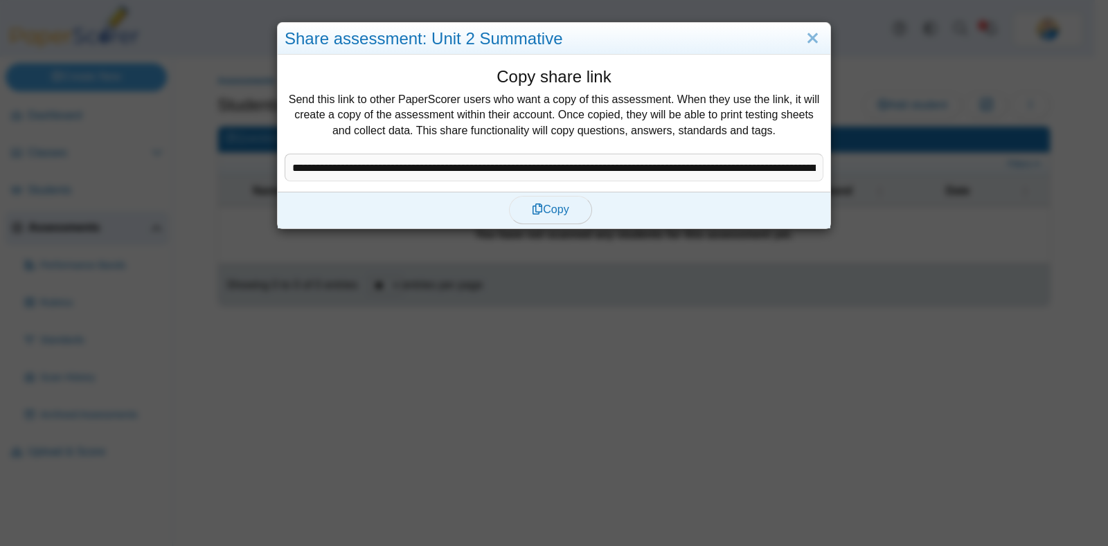
click at [549, 208] on span "Copy" at bounding box center [550, 210] width 37 height 12
type textarea "**********"
click at [802, 36] on link "Close" at bounding box center [812, 39] width 21 height 24
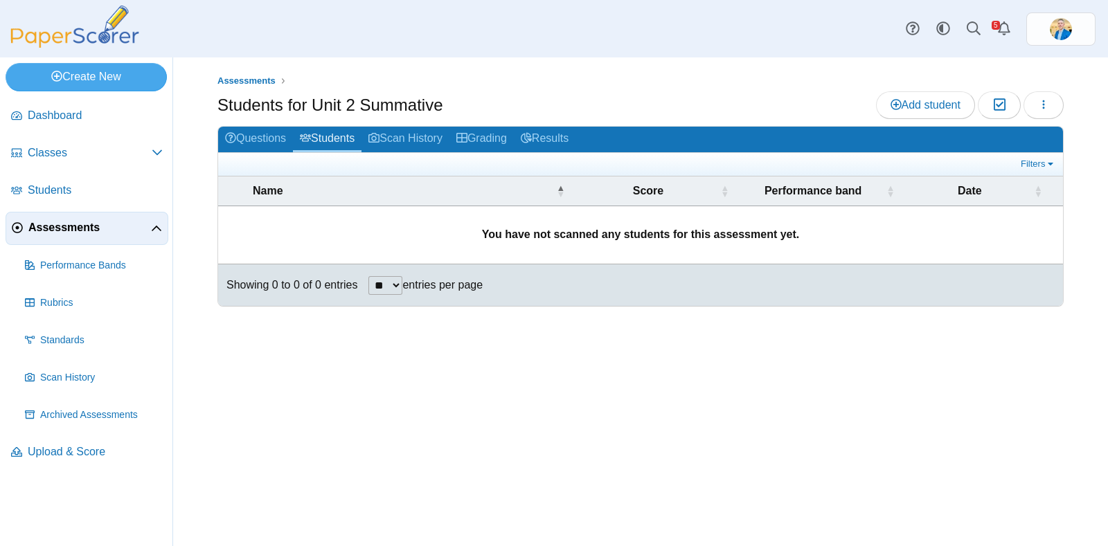
click at [52, 228] on span "Assessments" at bounding box center [89, 227] width 123 height 15
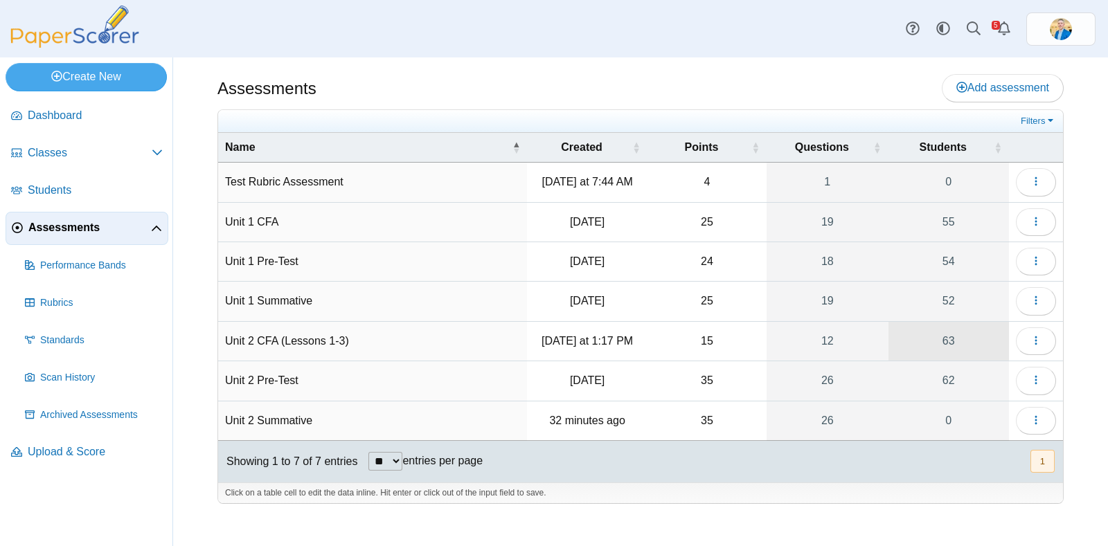
click at [949, 337] on link "63" at bounding box center [949, 341] width 121 height 39
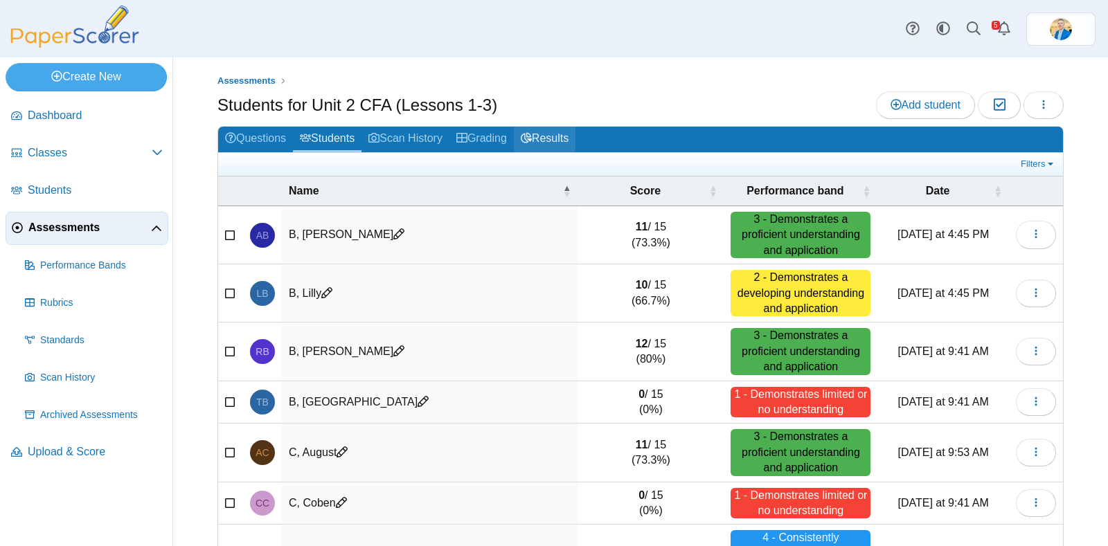
click at [542, 132] on link "Results" at bounding box center [545, 140] width 62 height 26
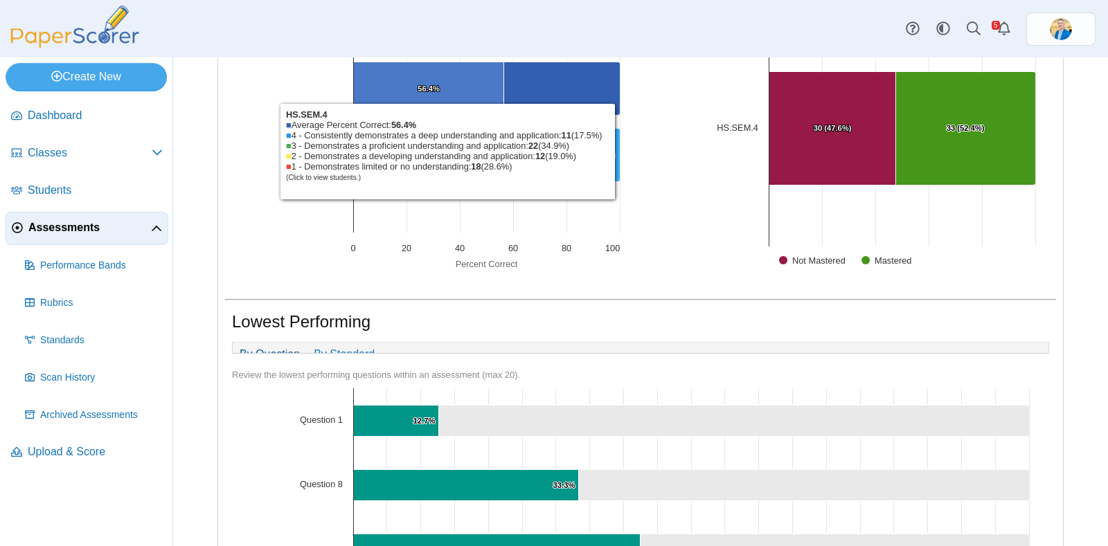
scroll to position [605, 0]
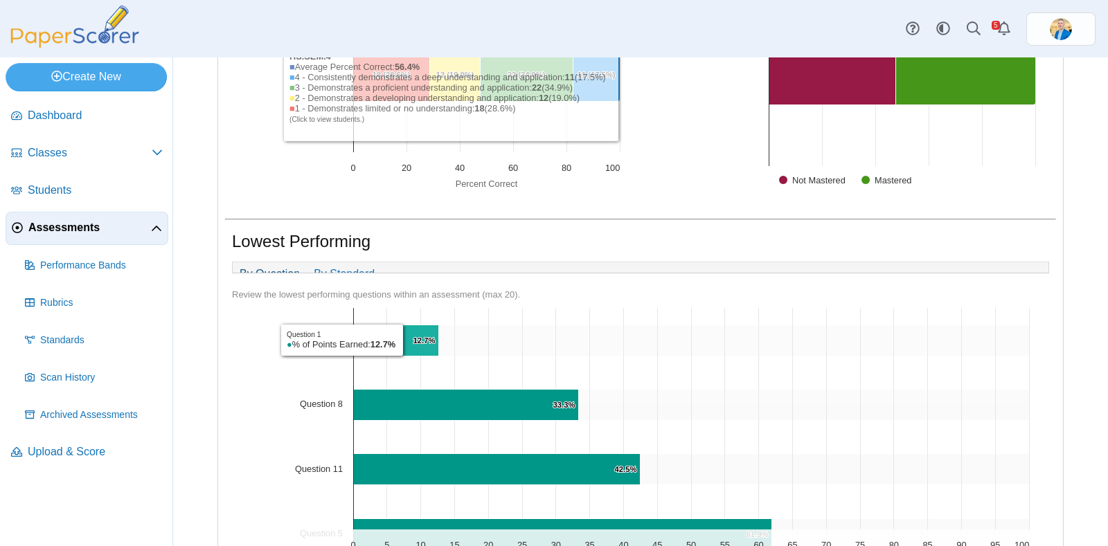
click at [407, 350] on icon "Question 1, 12.7%. % of Points Earned." at bounding box center [396, 341] width 85 height 31
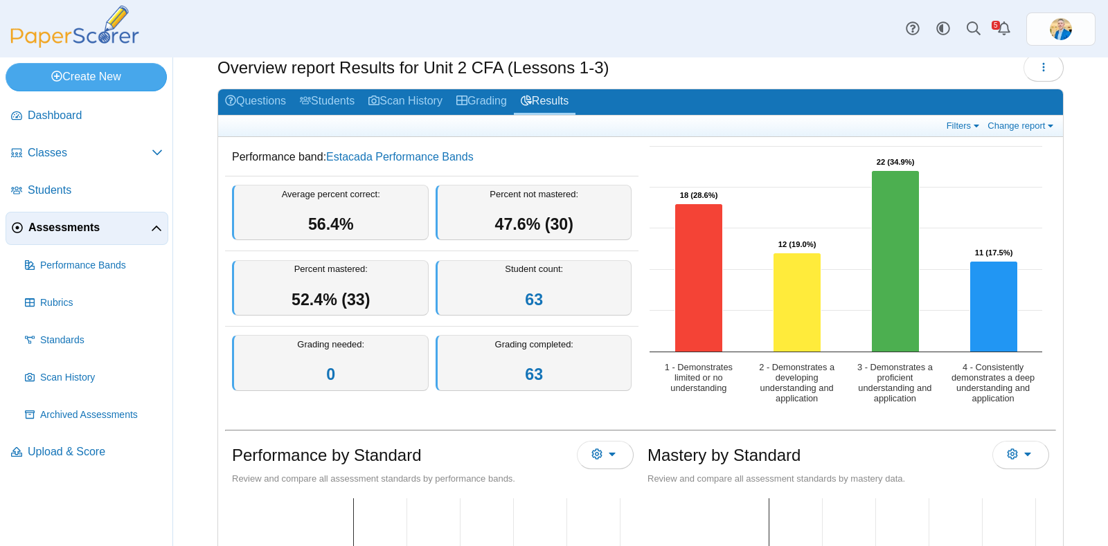
scroll to position [0, 0]
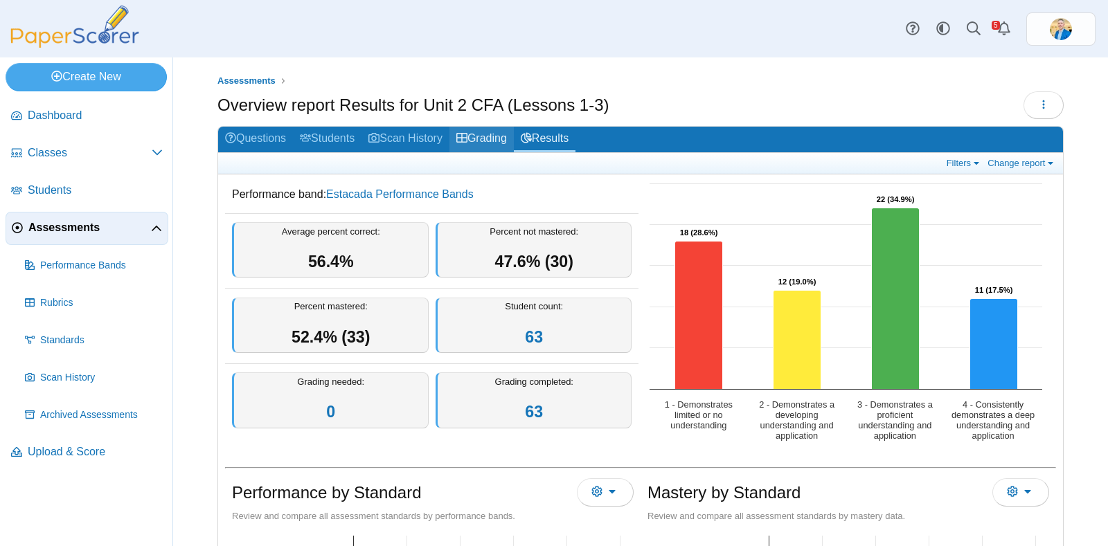
click at [487, 129] on link "Grading" at bounding box center [481, 140] width 64 height 26
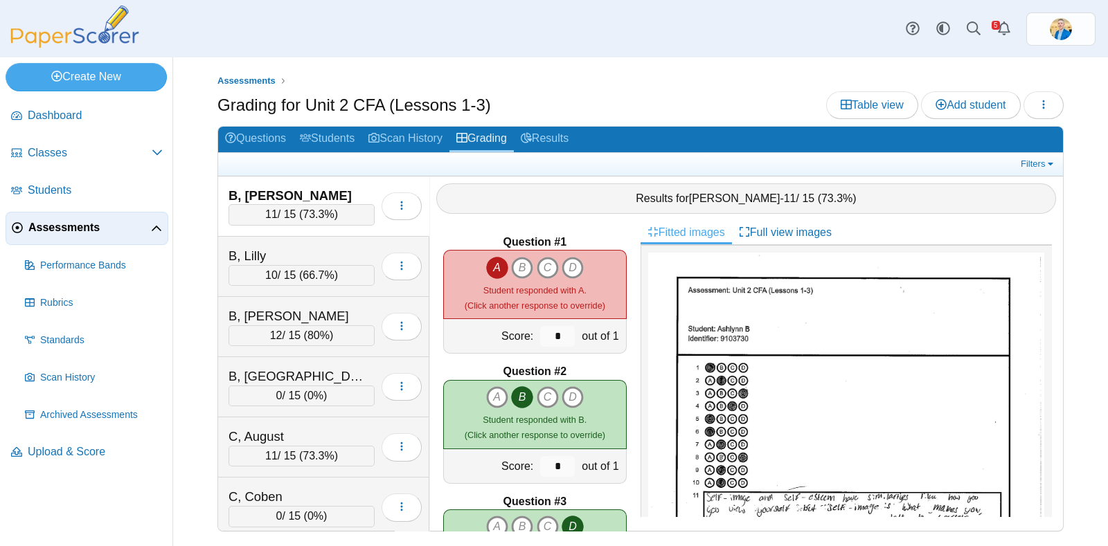
click at [492, 265] on icon "A" at bounding box center [497, 268] width 22 height 22
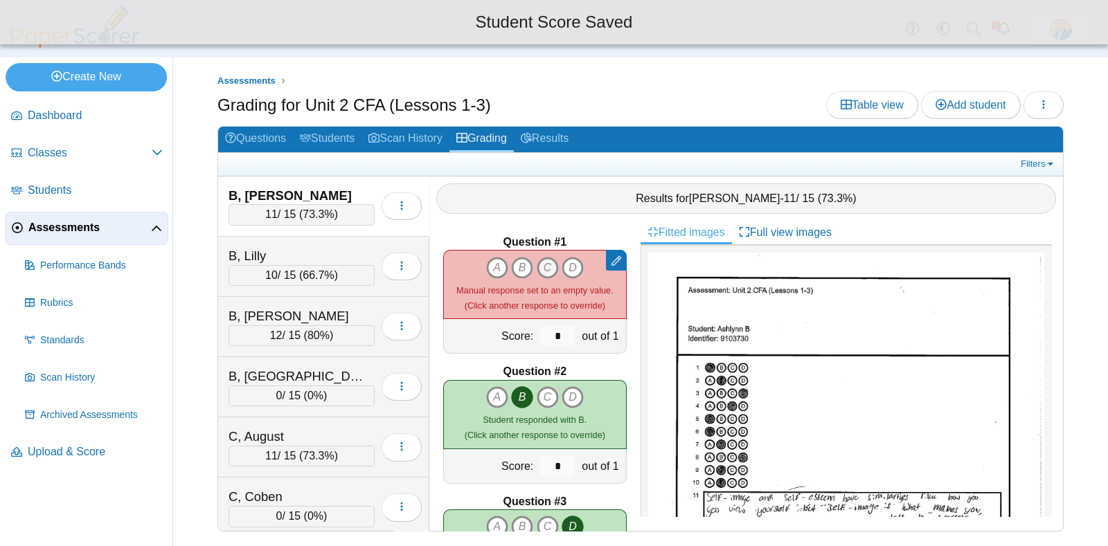
click at [541, 263] on icon "C" at bounding box center [548, 268] width 22 height 22
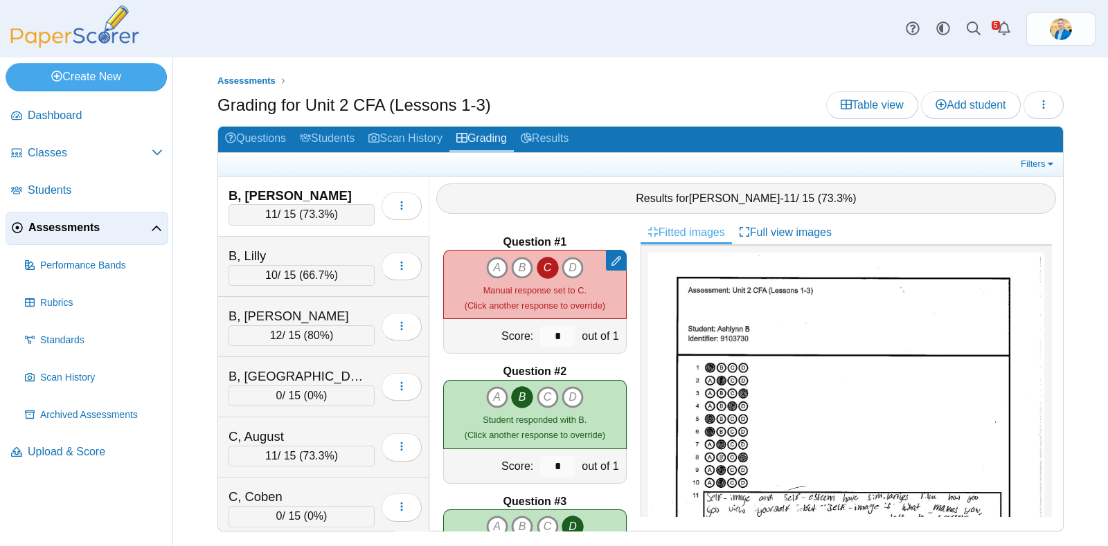
click at [540, 261] on icon "C" at bounding box center [548, 268] width 22 height 22
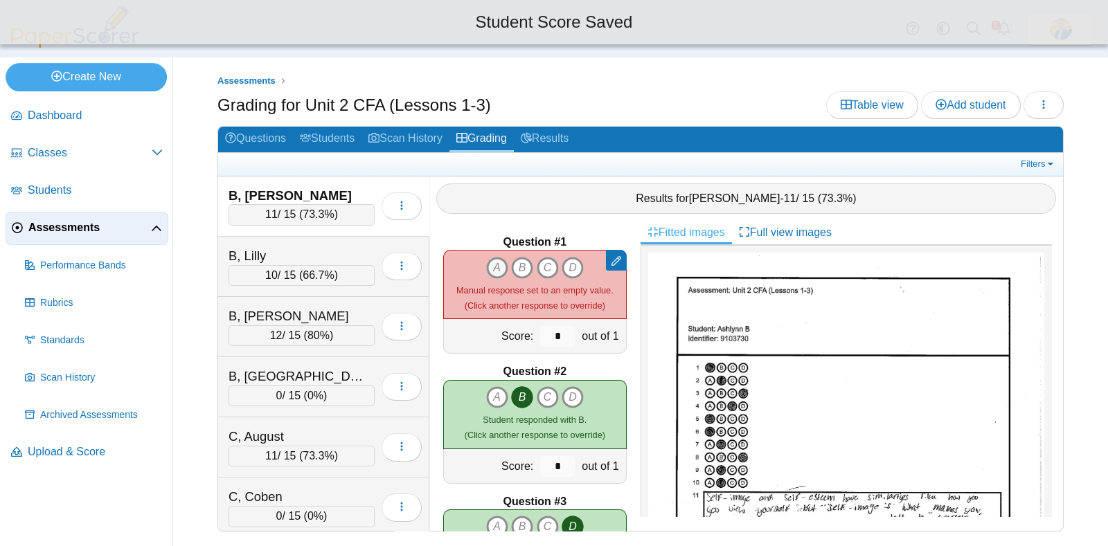
click at [487, 262] on icon "A" at bounding box center [497, 268] width 22 height 22
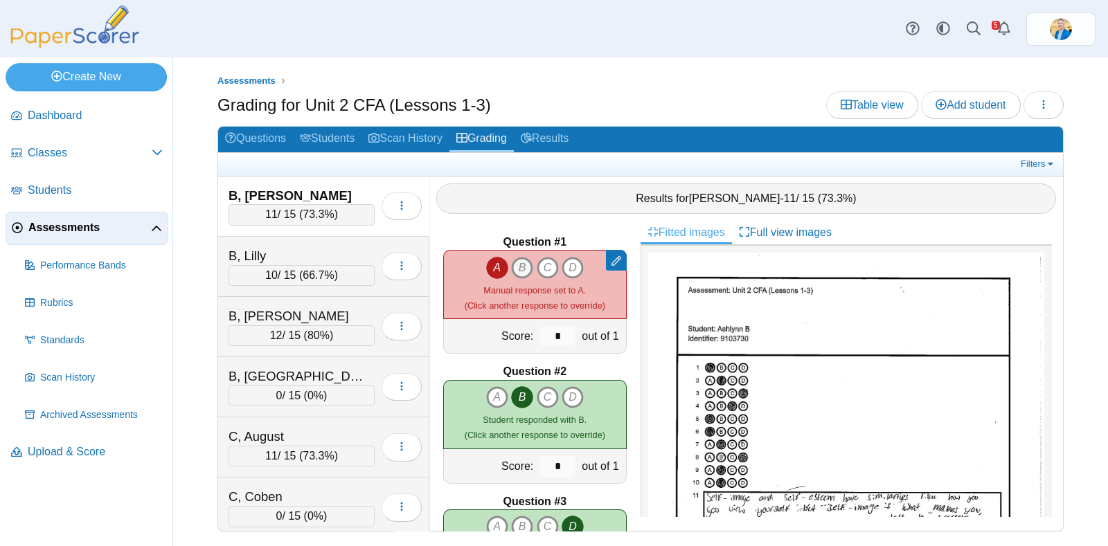
click at [516, 263] on icon "B" at bounding box center [522, 268] width 22 height 22
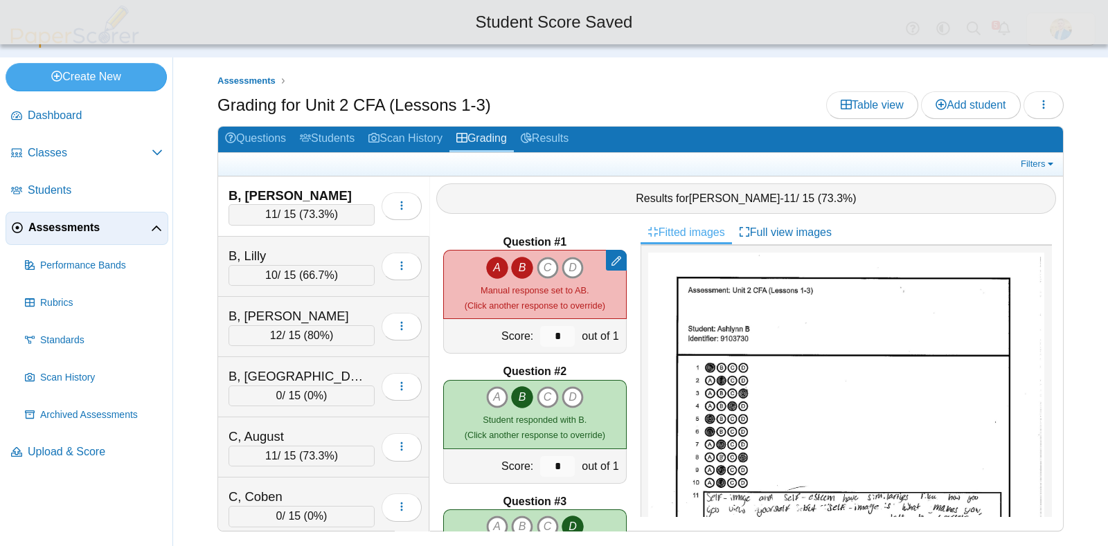
click at [492, 266] on icon "A" at bounding box center [497, 268] width 22 height 22
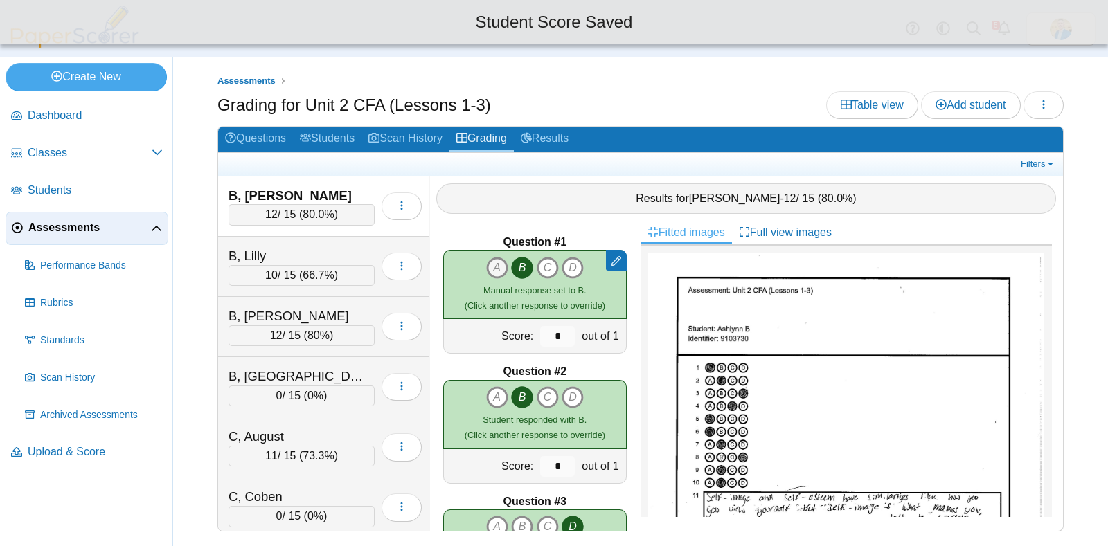
click at [486, 263] on icon "A" at bounding box center [497, 268] width 22 height 22
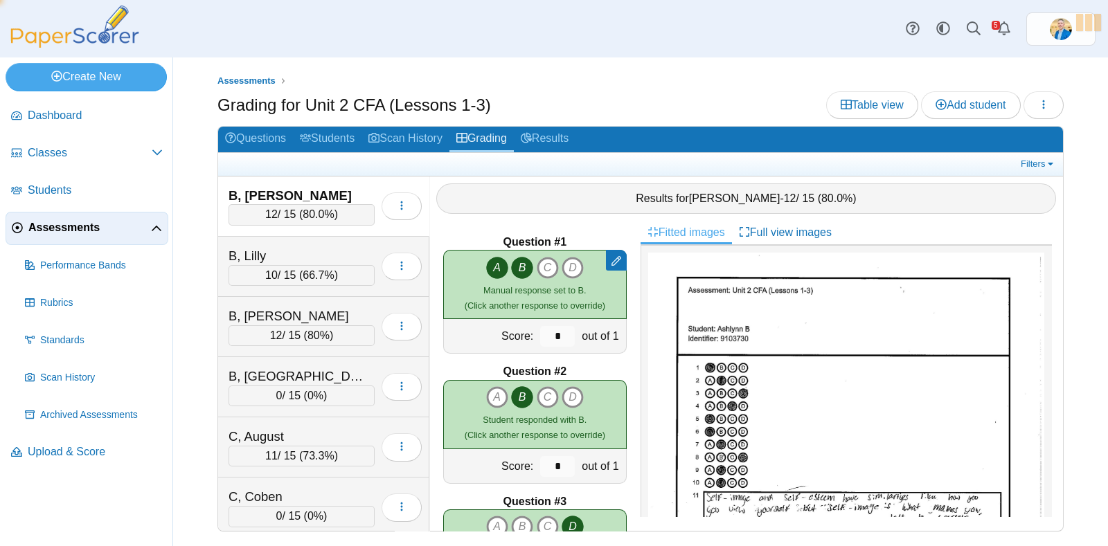
type input "*"
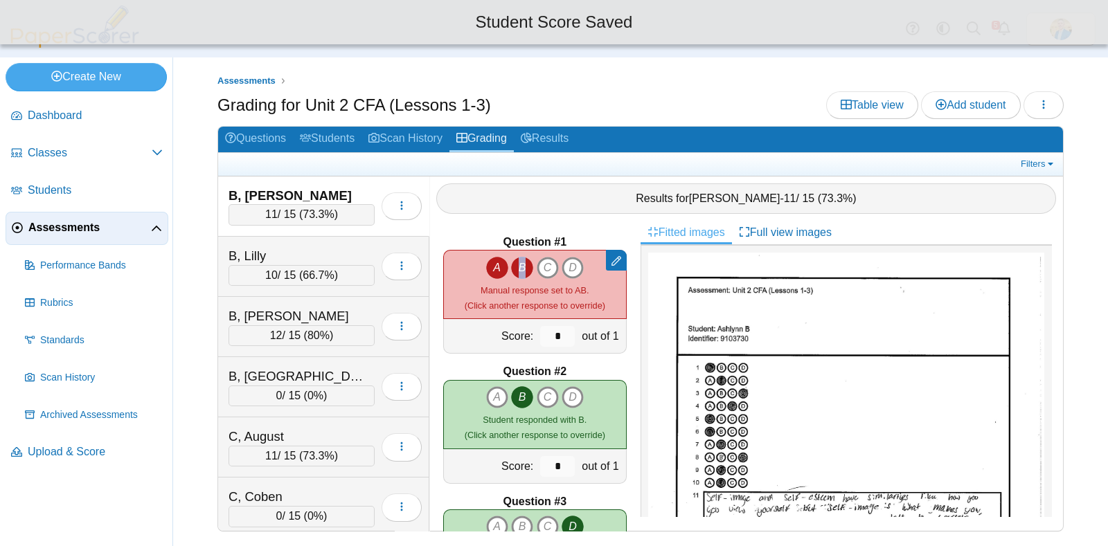
click at [516, 261] on icon "B" at bounding box center [522, 268] width 22 height 22
click at [590, 215] on div "Results for Ashlynn B - 11 / 15 ( 73.3% )" at bounding box center [746, 199] width 634 height 44
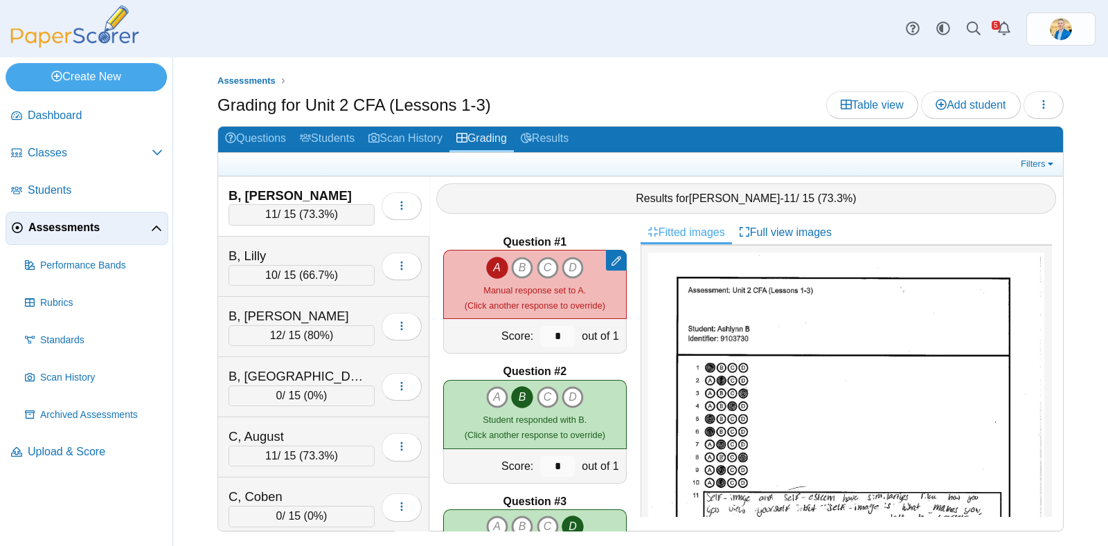
click at [590, 224] on div "Question #1 Remove manual response Remove manual response A" at bounding box center [534, 376] width 211 height 310
